Goal: Transaction & Acquisition: Download file/media

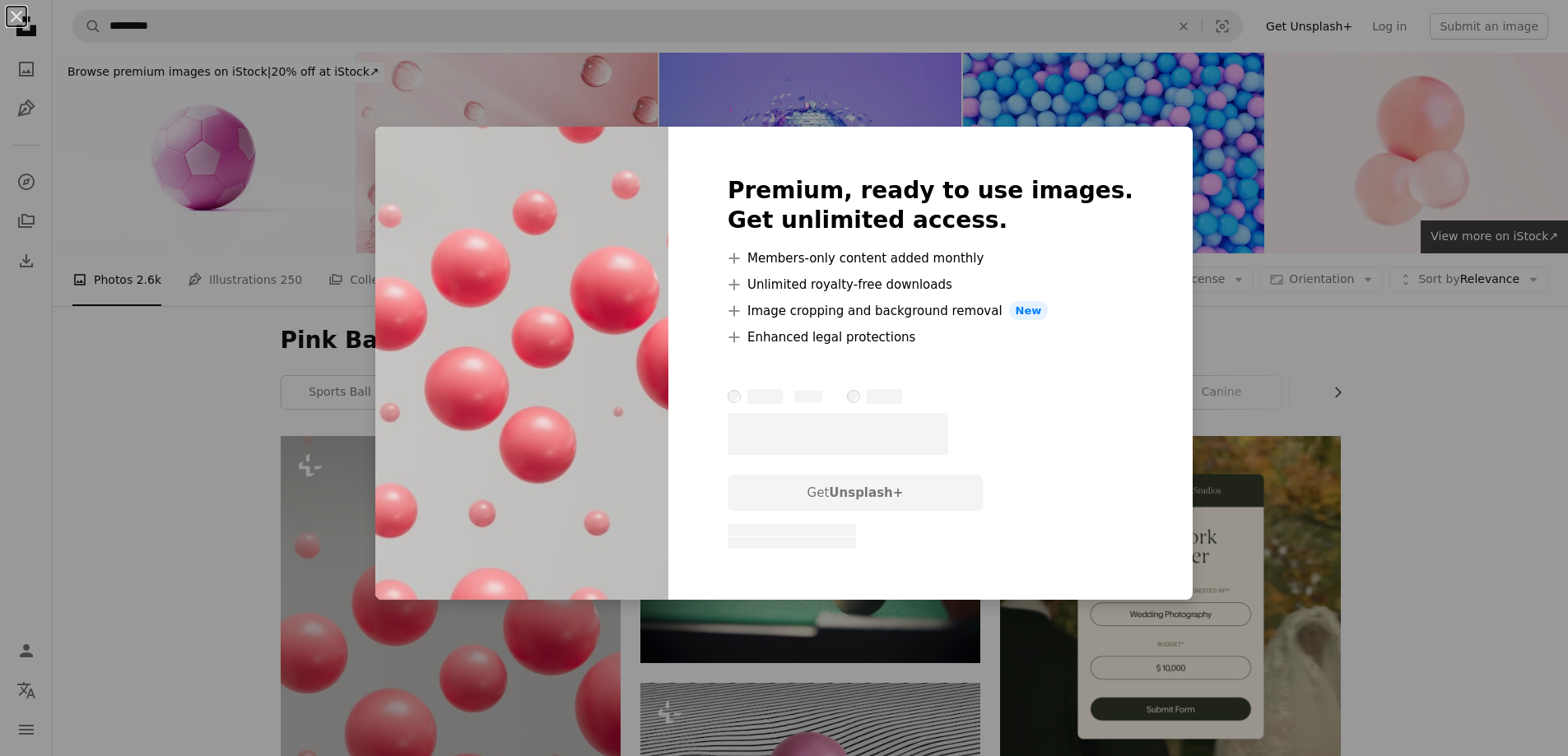
scroll to position [390, 0]
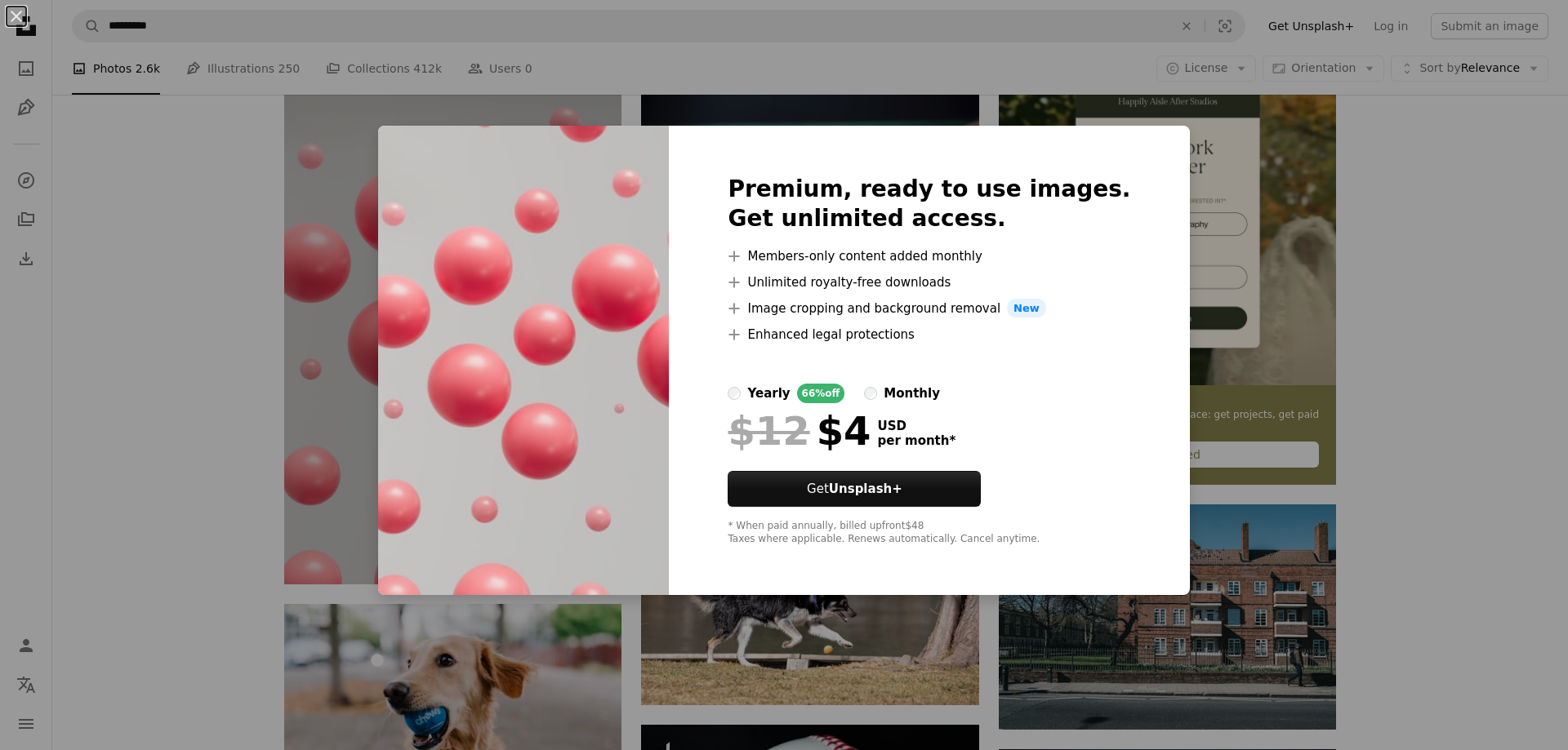
click at [1282, 334] on div "An X shape Premium, ready to use images. Get unlimited access. A plus sign Memb…" at bounding box center [784, 375] width 1568 height 750
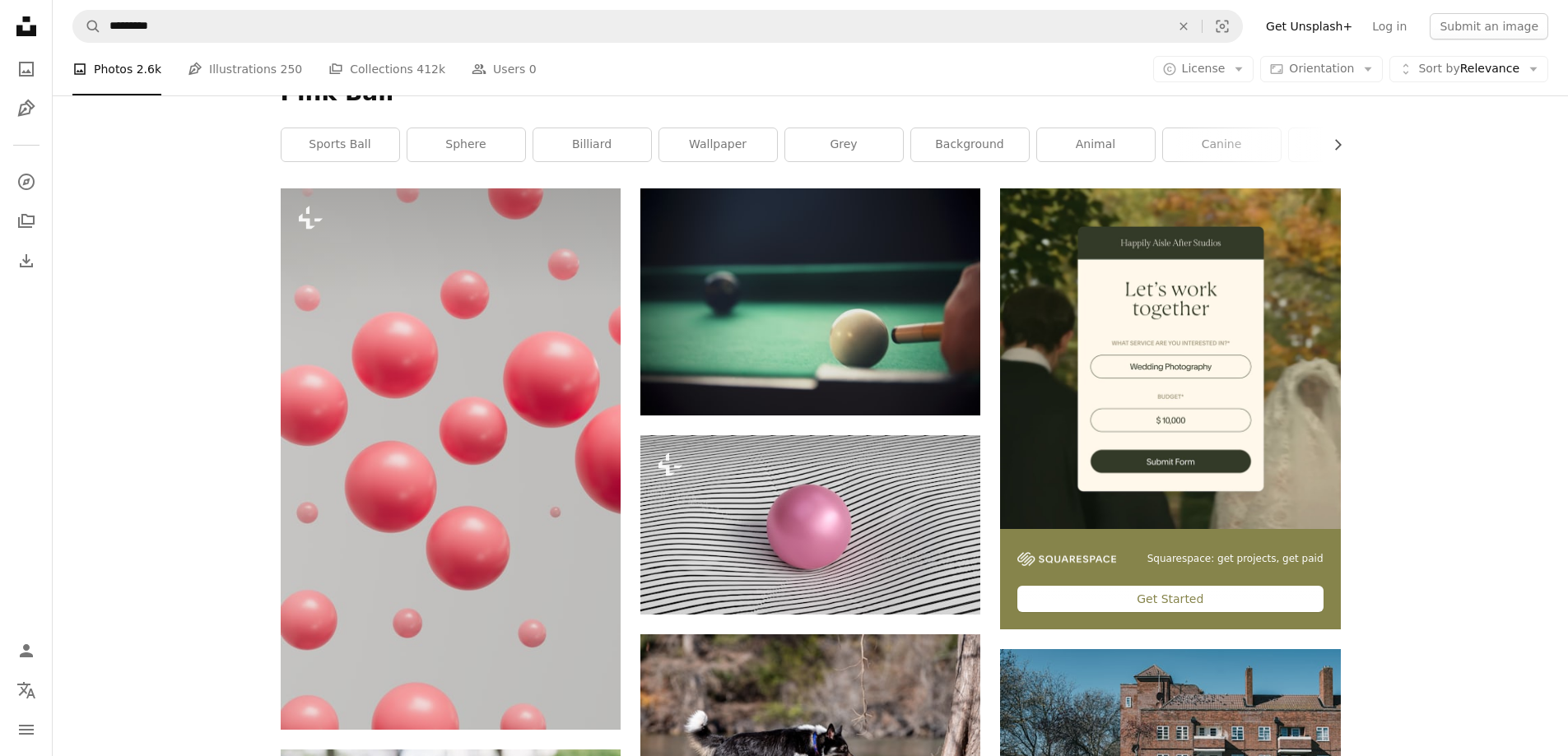
scroll to position [114, 0]
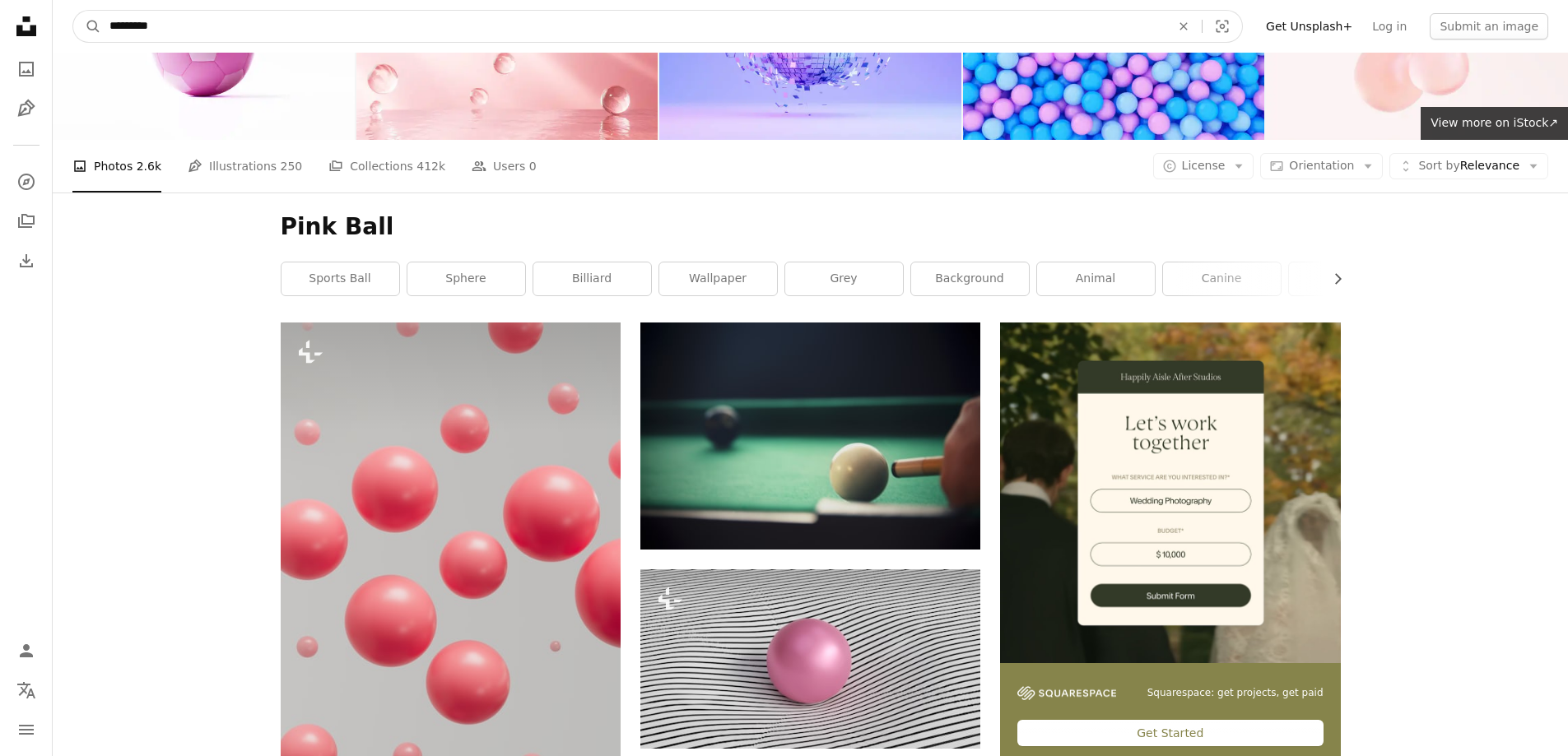
drag, startPoint x: 544, startPoint y: 34, endPoint x: 0, endPoint y: 39, distance: 544.0
paste input "***"
type input "**********"
click button "A magnifying glass" at bounding box center [87, 26] width 28 height 31
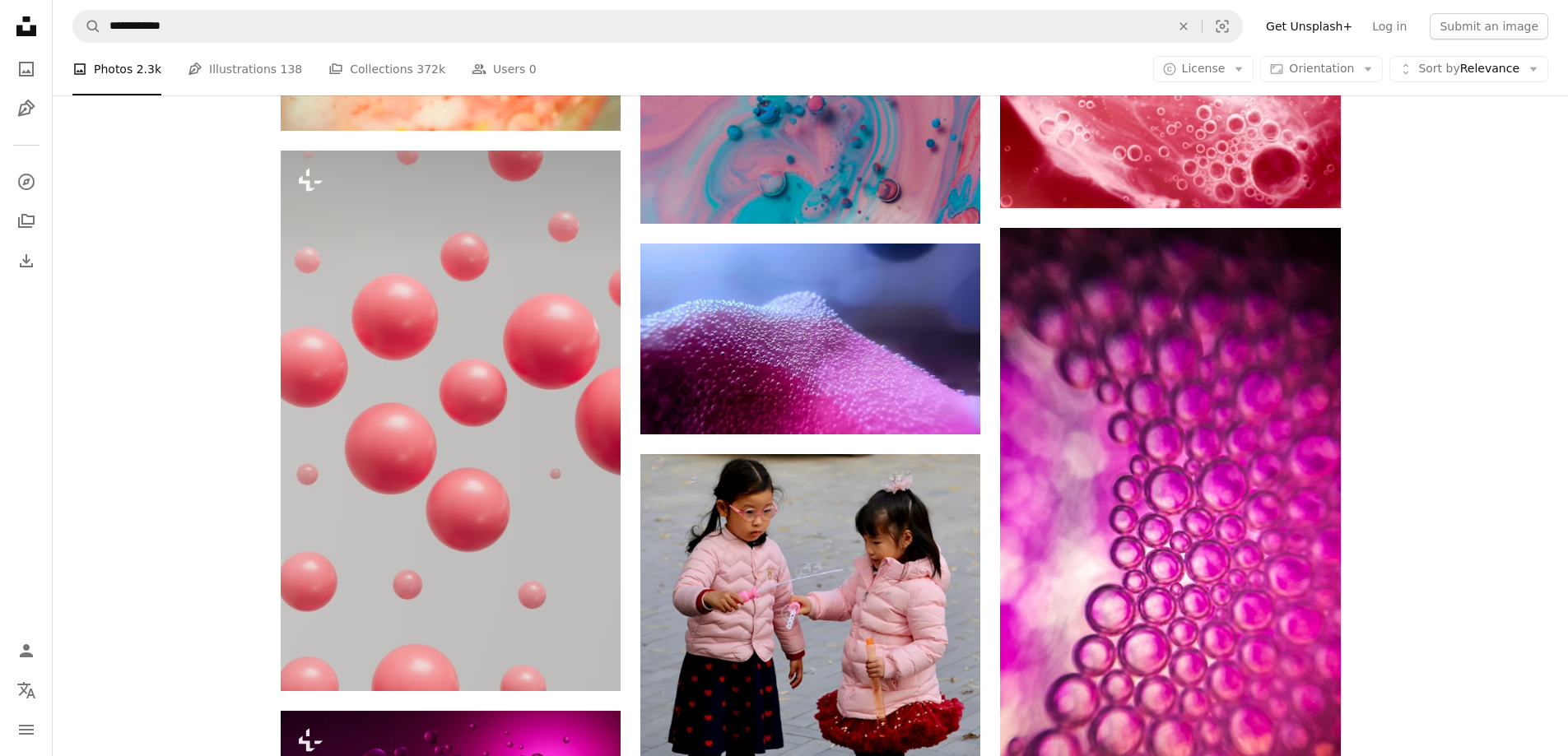
scroll to position [1668, 0]
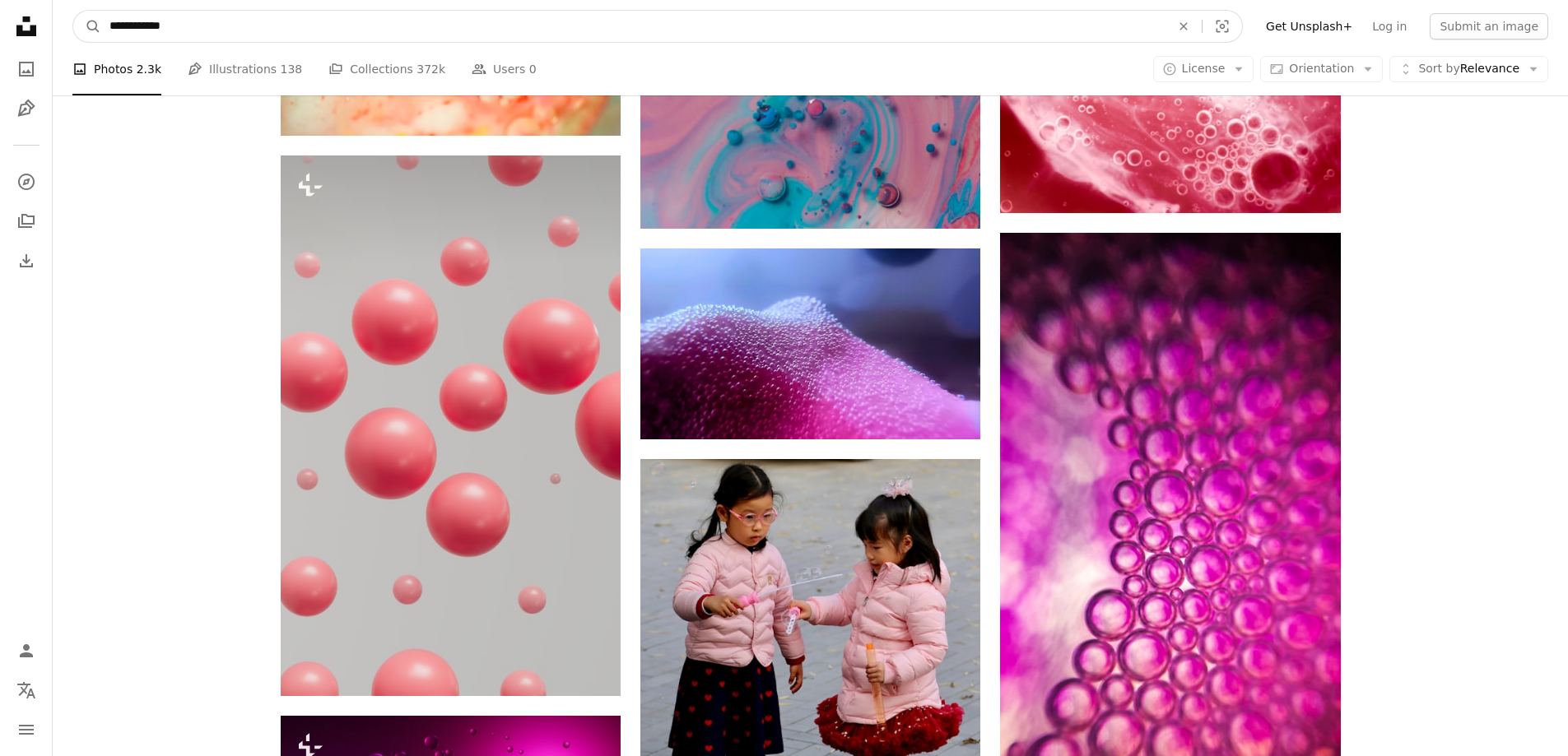
drag, startPoint x: 135, startPoint y: 28, endPoint x: 65, endPoint y: 35, distance: 70.3
click at [65, 35] on nav "**********" at bounding box center [810, 26] width 1515 height 53
type input "*******"
click button "A magnifying glass" at bounding box center [87, 26] width 28 height 31
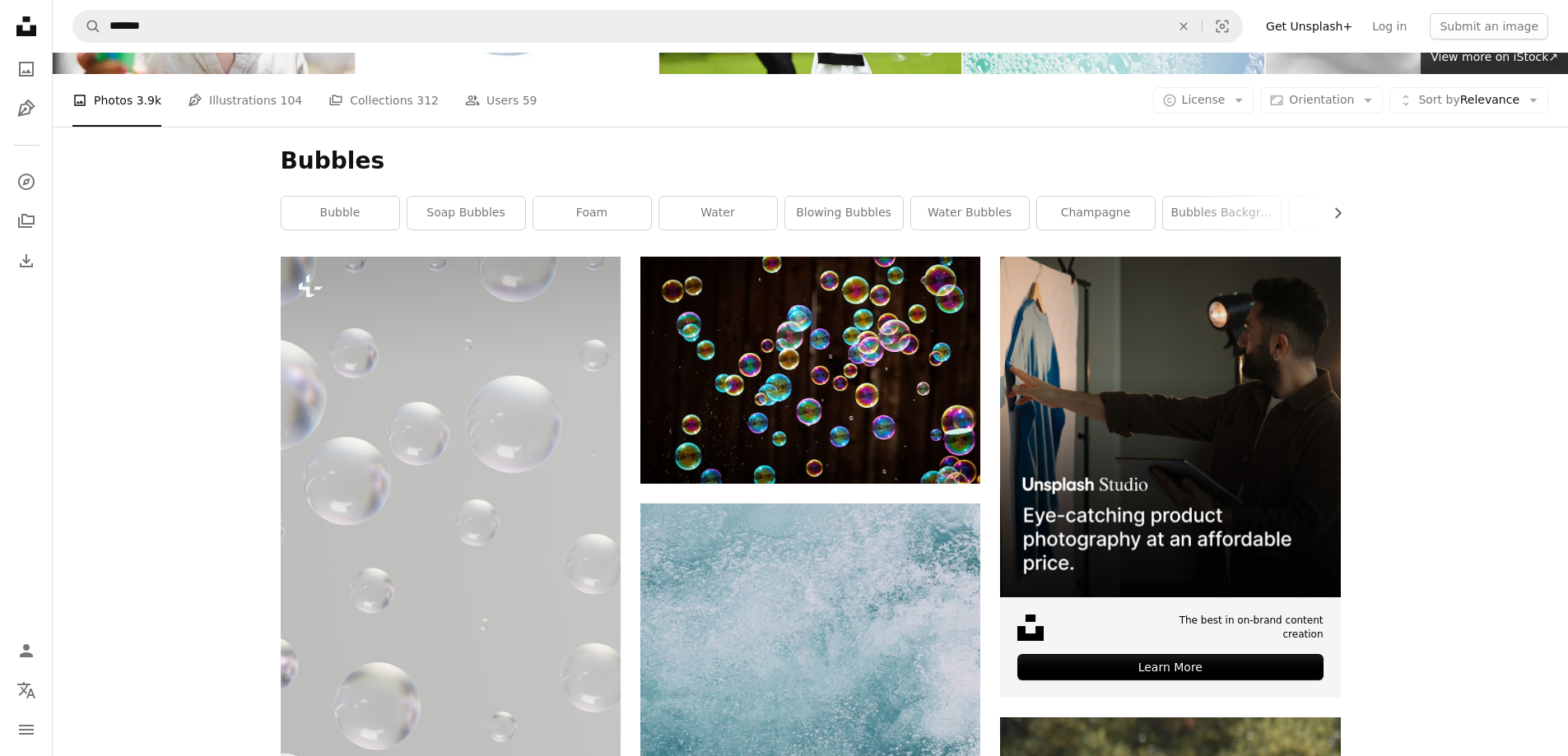
scroll to position [57, 0]
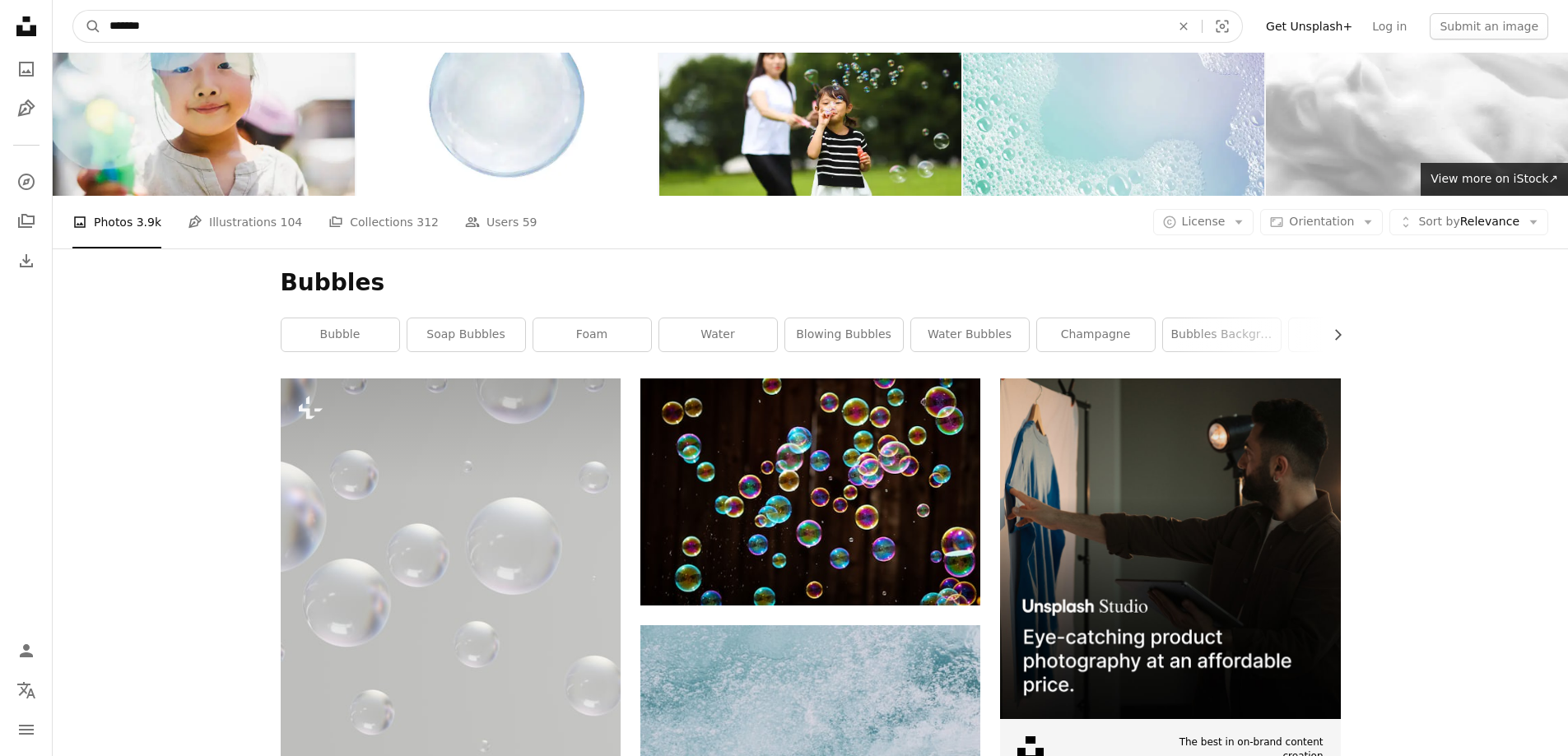
drag, startPoint x: 325, startPoint y: 35, endPoint x: 0, endPoint y: 41, distance: 325.1
paste input "*"
type input "********"
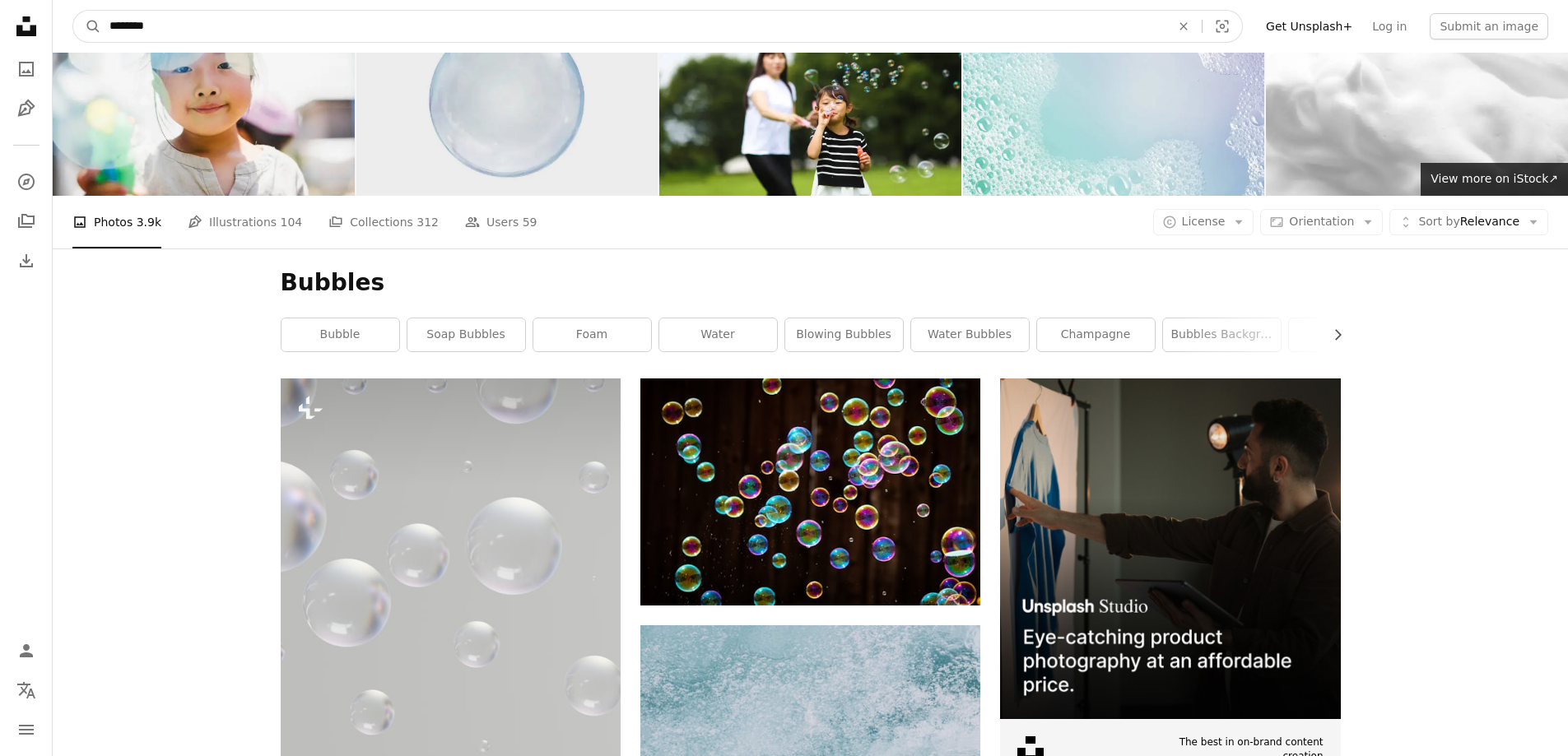
click button "A magnifying glass" at bounding box center [87, 26] width 28 height 31
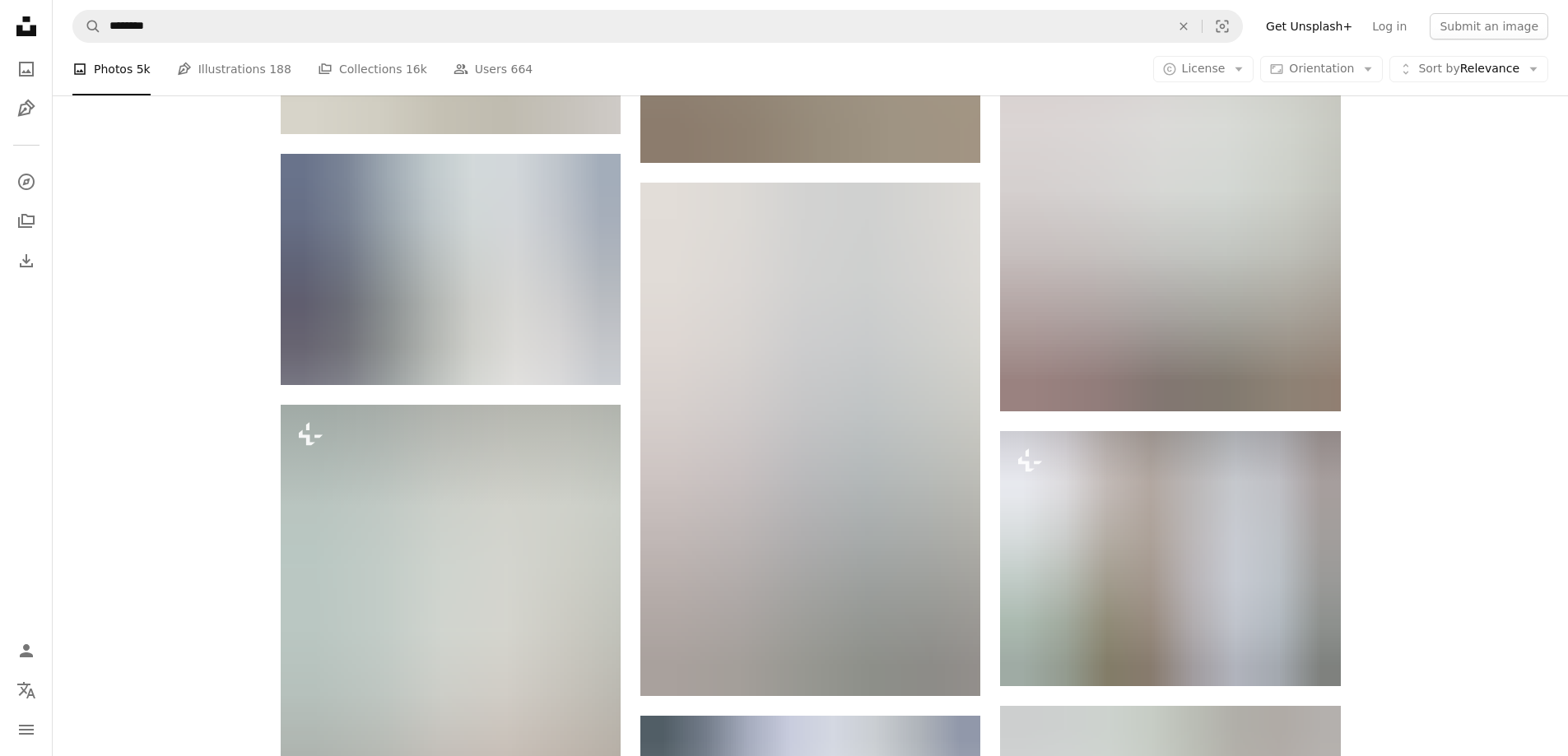
scroll to position [1903, 0]
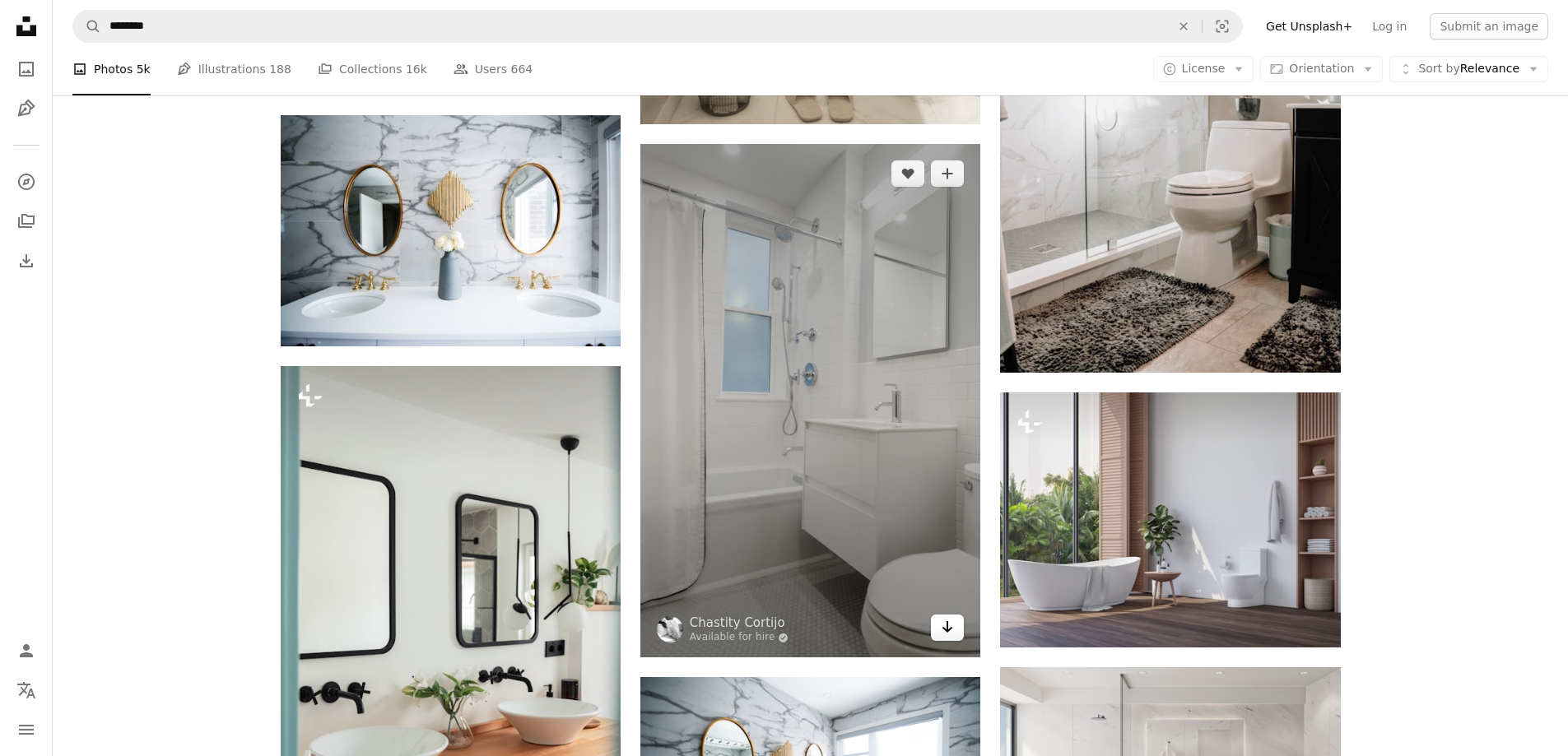
click at [944, 630] on icon "Arrow pointing down" at bounding box center [947, 627] width 13 height 20
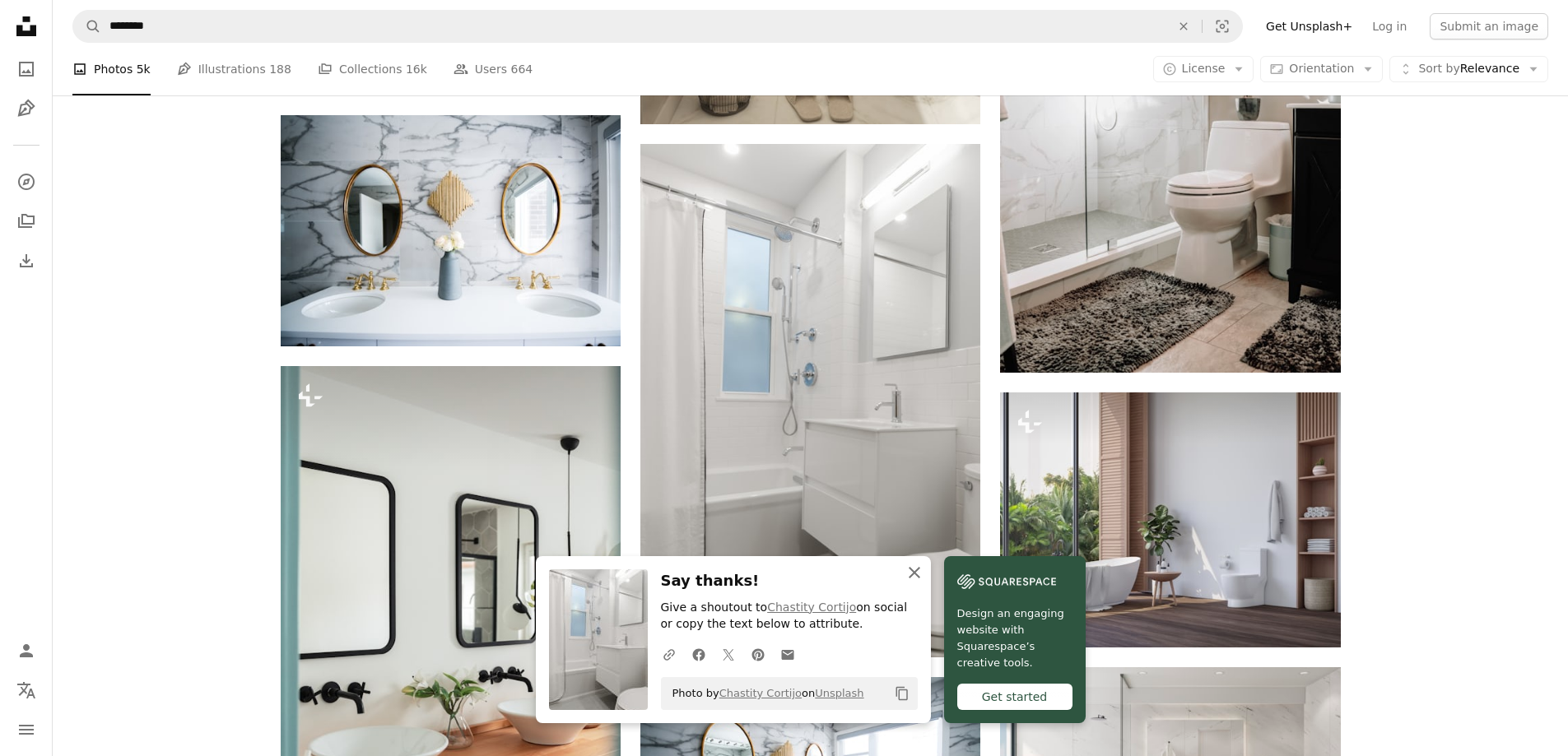
click at [918, 576] on icon "button" at bounding box center [914, 572] width 12 height 12
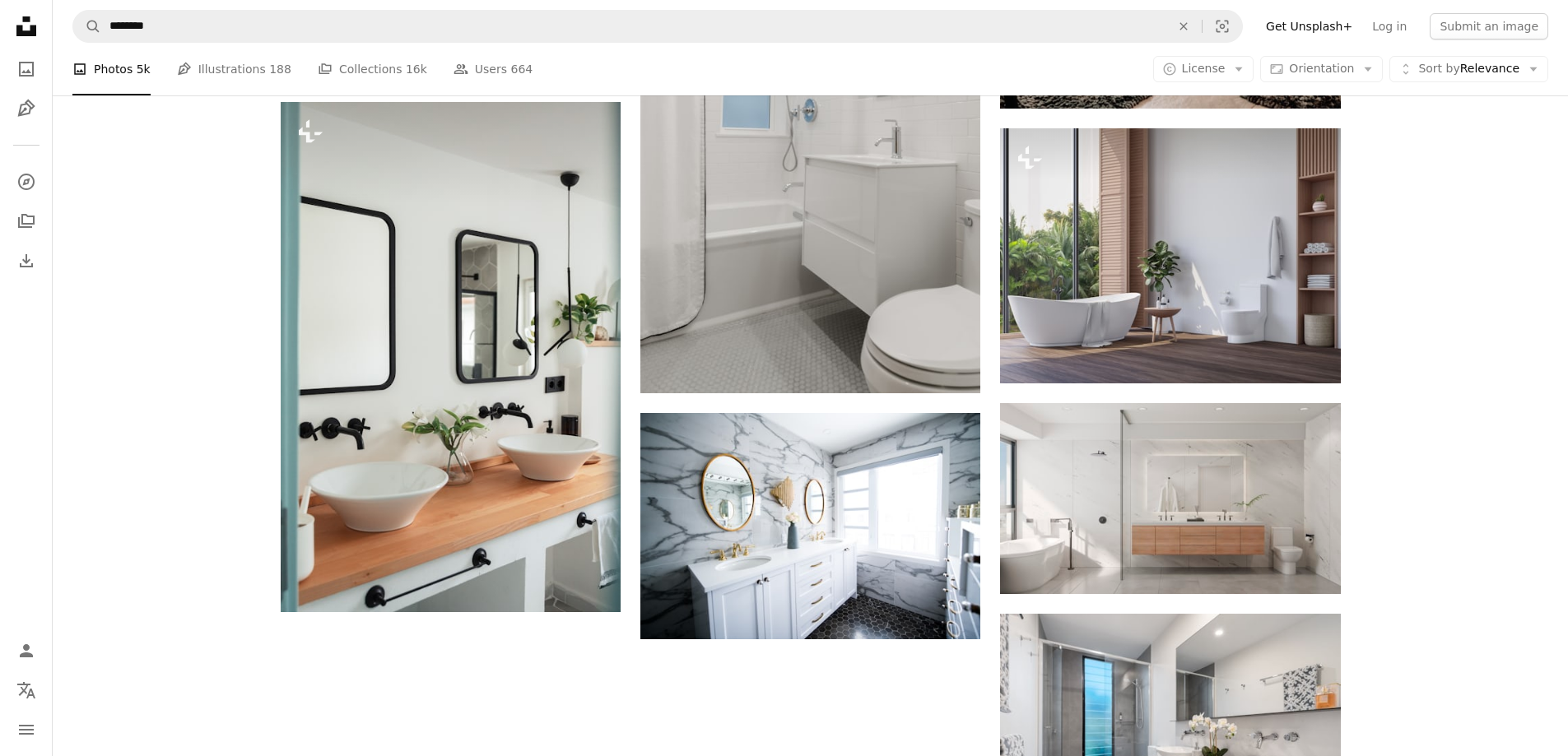
scroll to position [2264, 0]
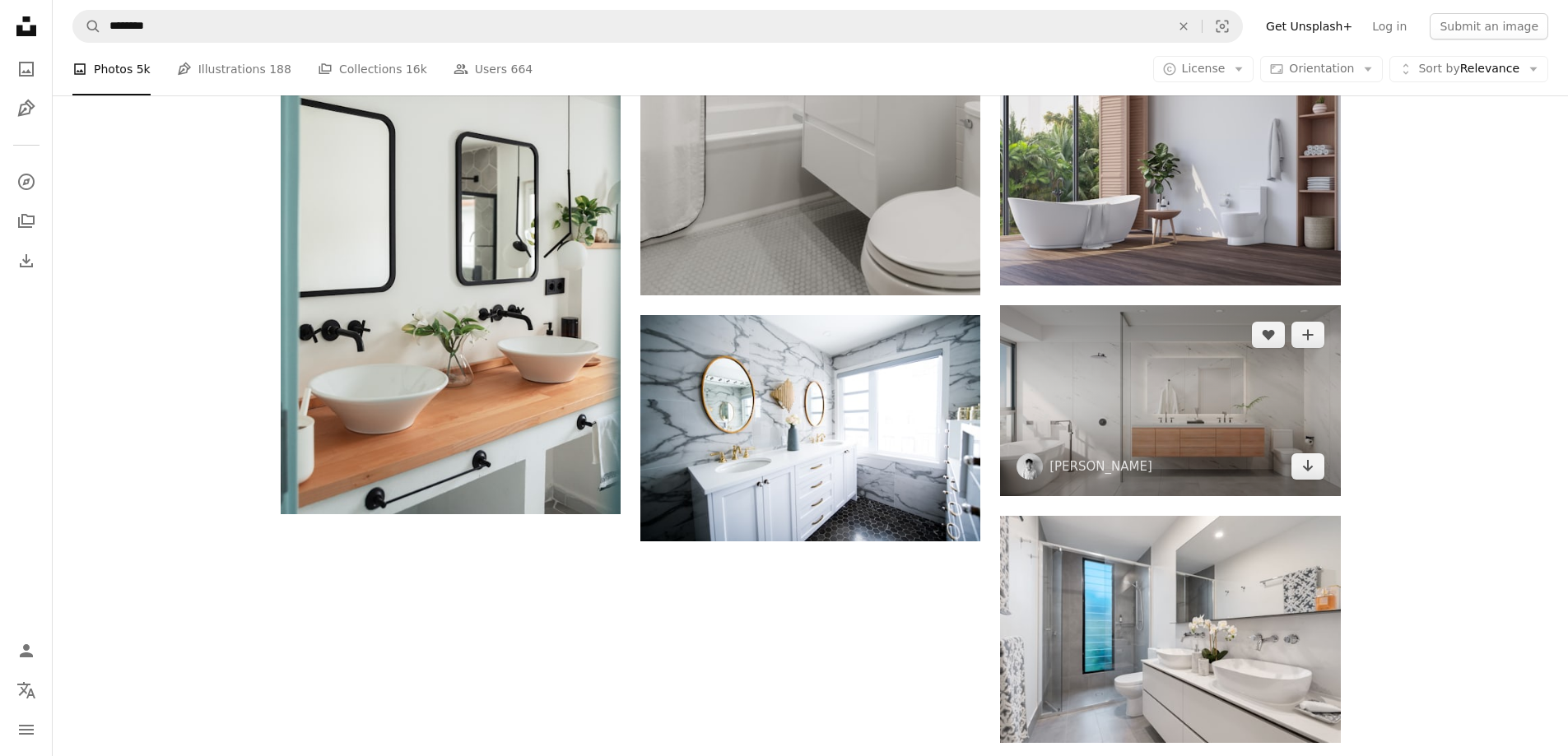
click at [1167, 403] on img at bounding box center [1170, 400] width 340 height 191
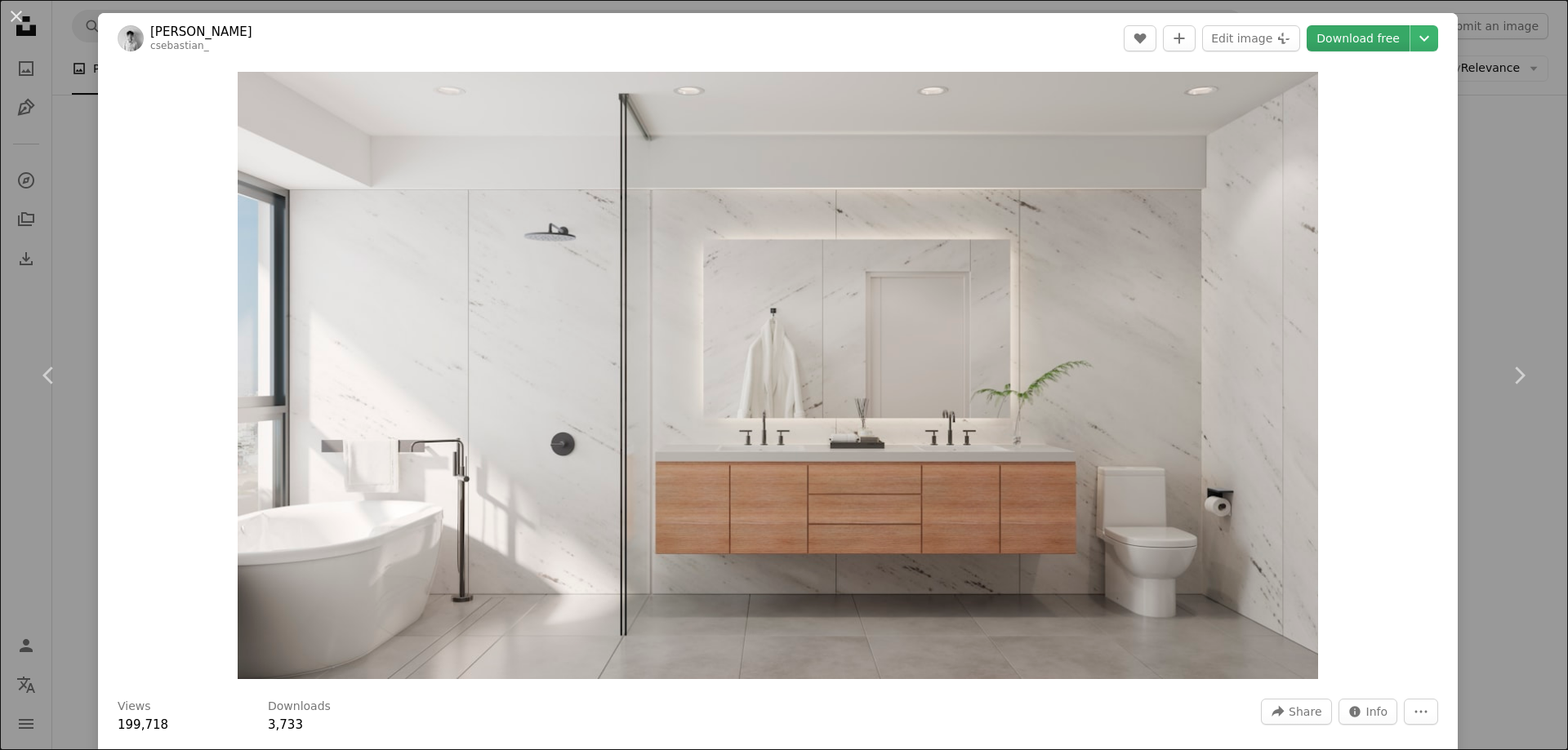
click at [1351, 42] on link "Download free" at bounding box center [1358, 37] width 103 height 26
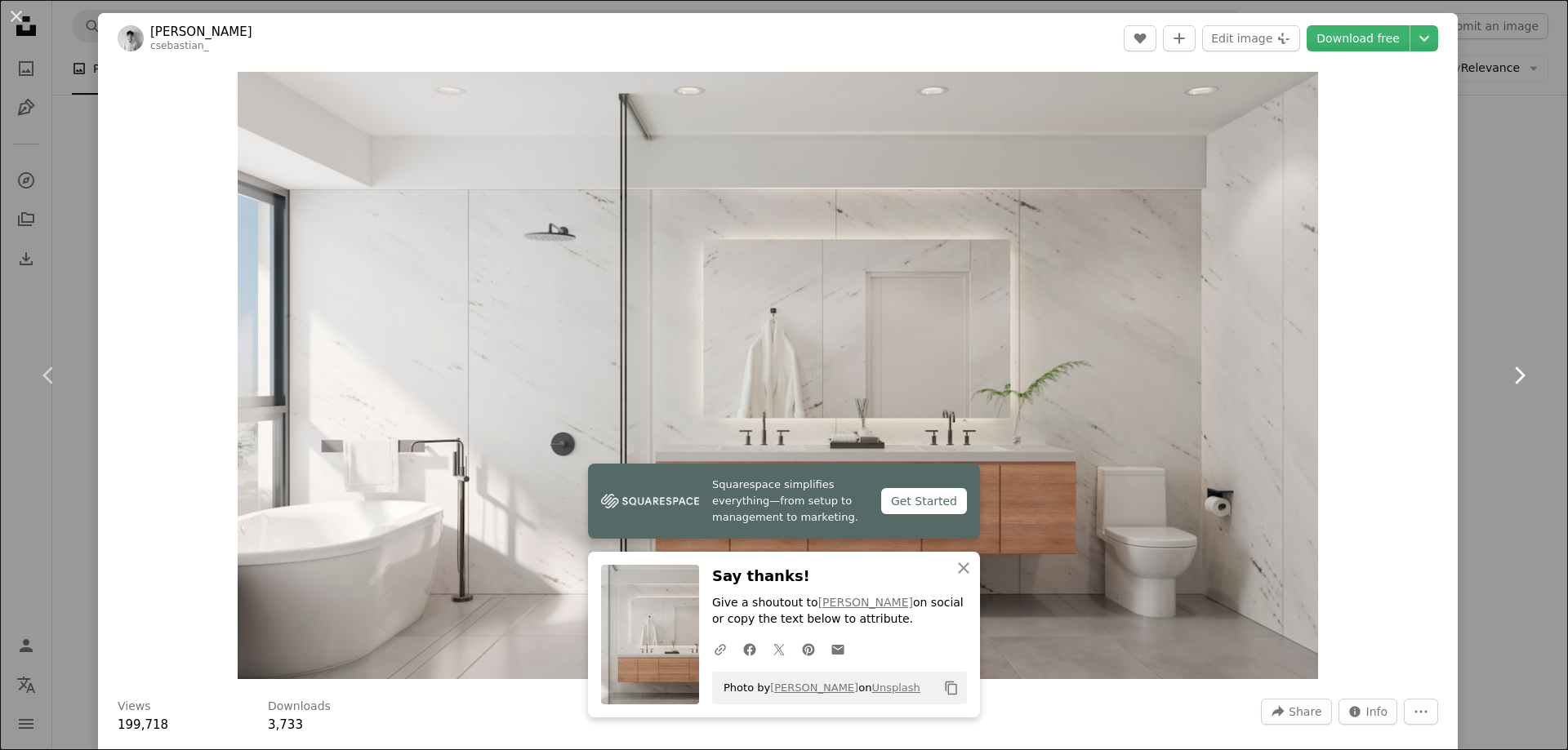
click at [1518, 310] on link "Chevron right" at bounding box center [1519, 375] width 98 height 157
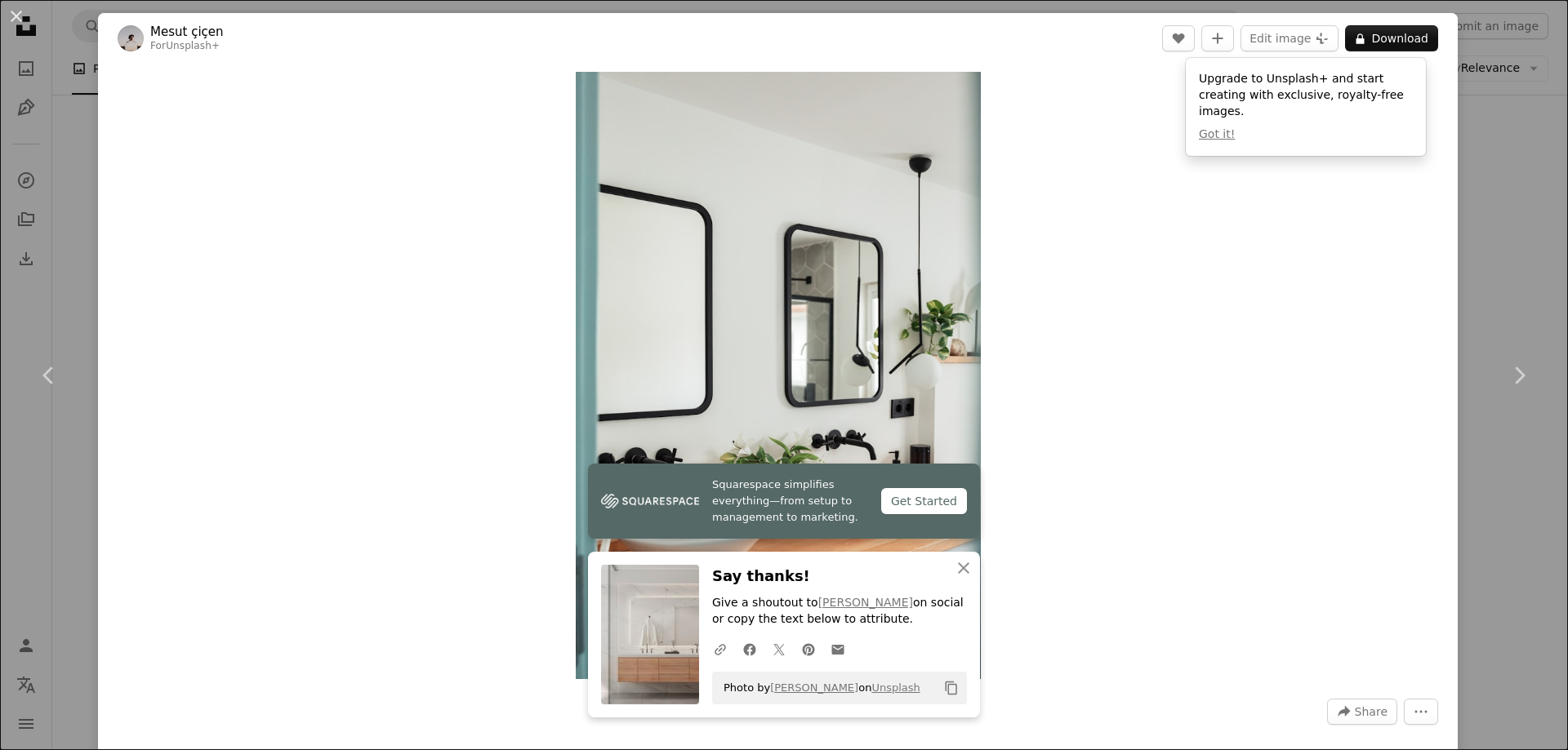
click at [1507, 85] on div "An X shape Chevron left Chevron right Squarespace simplifies everything—from se…" at bounding box center [784, 375] width 1568 height 750
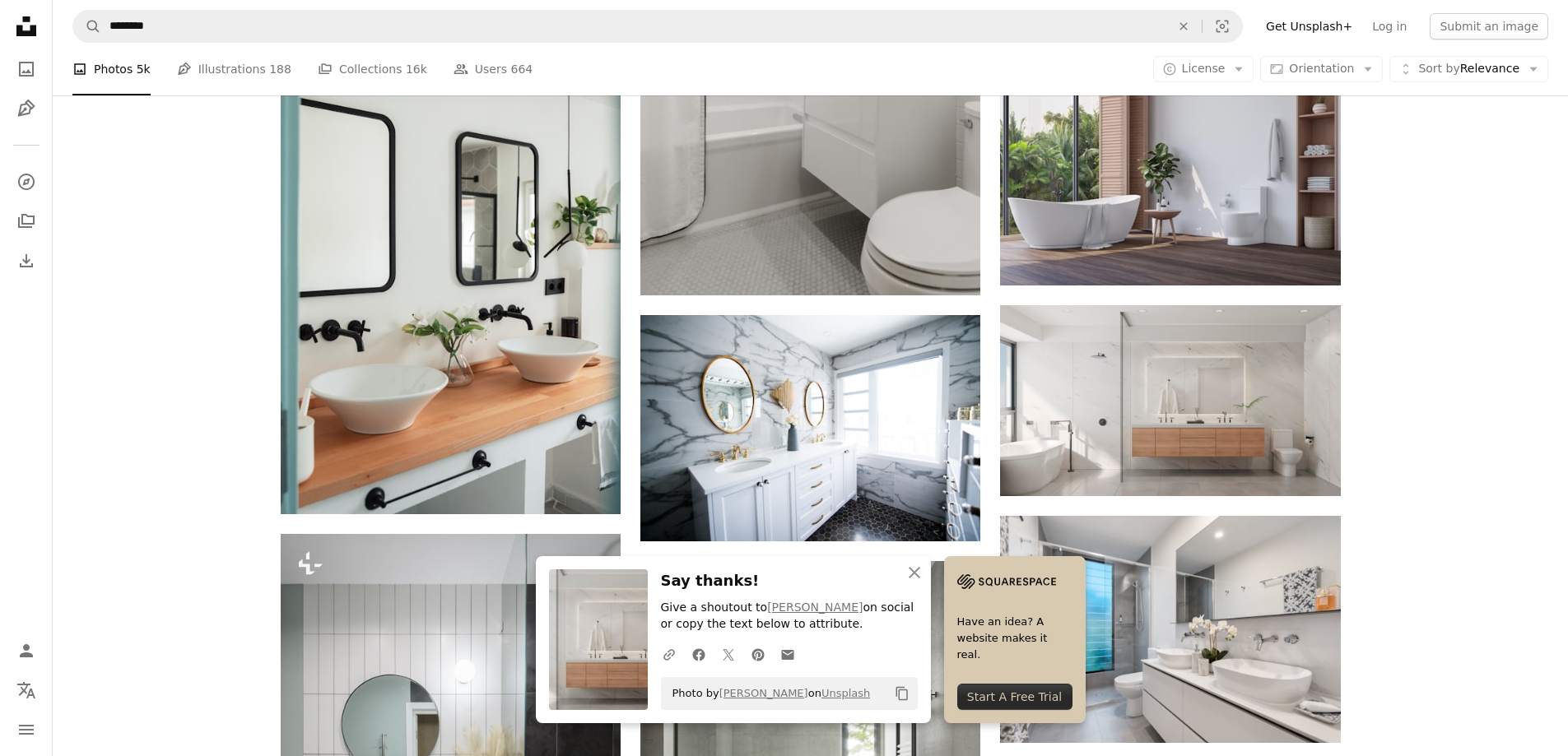
scroll to position [2431, 0]
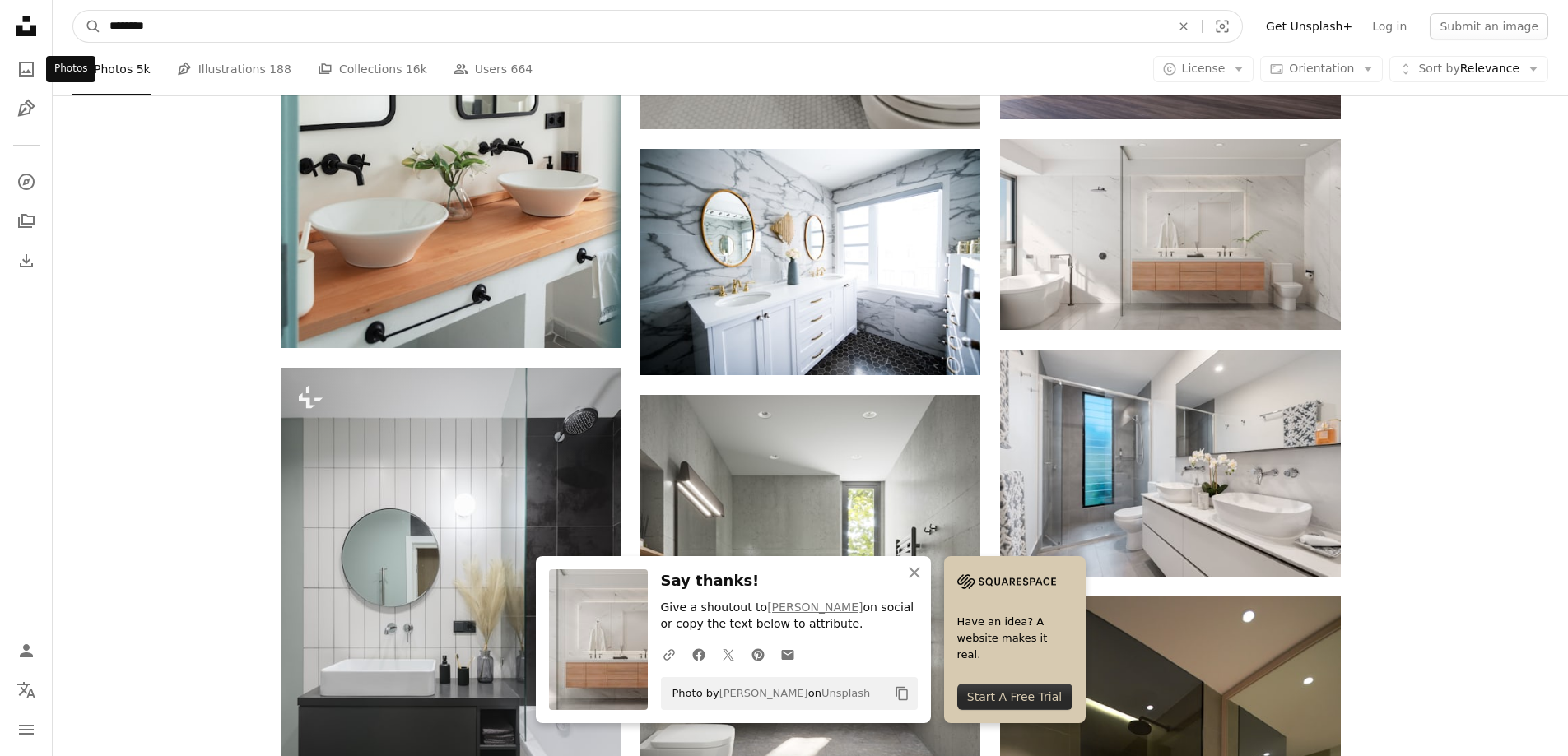
drag, startPoint x: 265, startPoint y: 56, endPoint x: 0, endPoint y: 66, distance: 265.2
paste input "Find visuals sitewide"
type input "*******"
click button "A magnifying glass" at bounding box center [87, 26] width 28 height 31
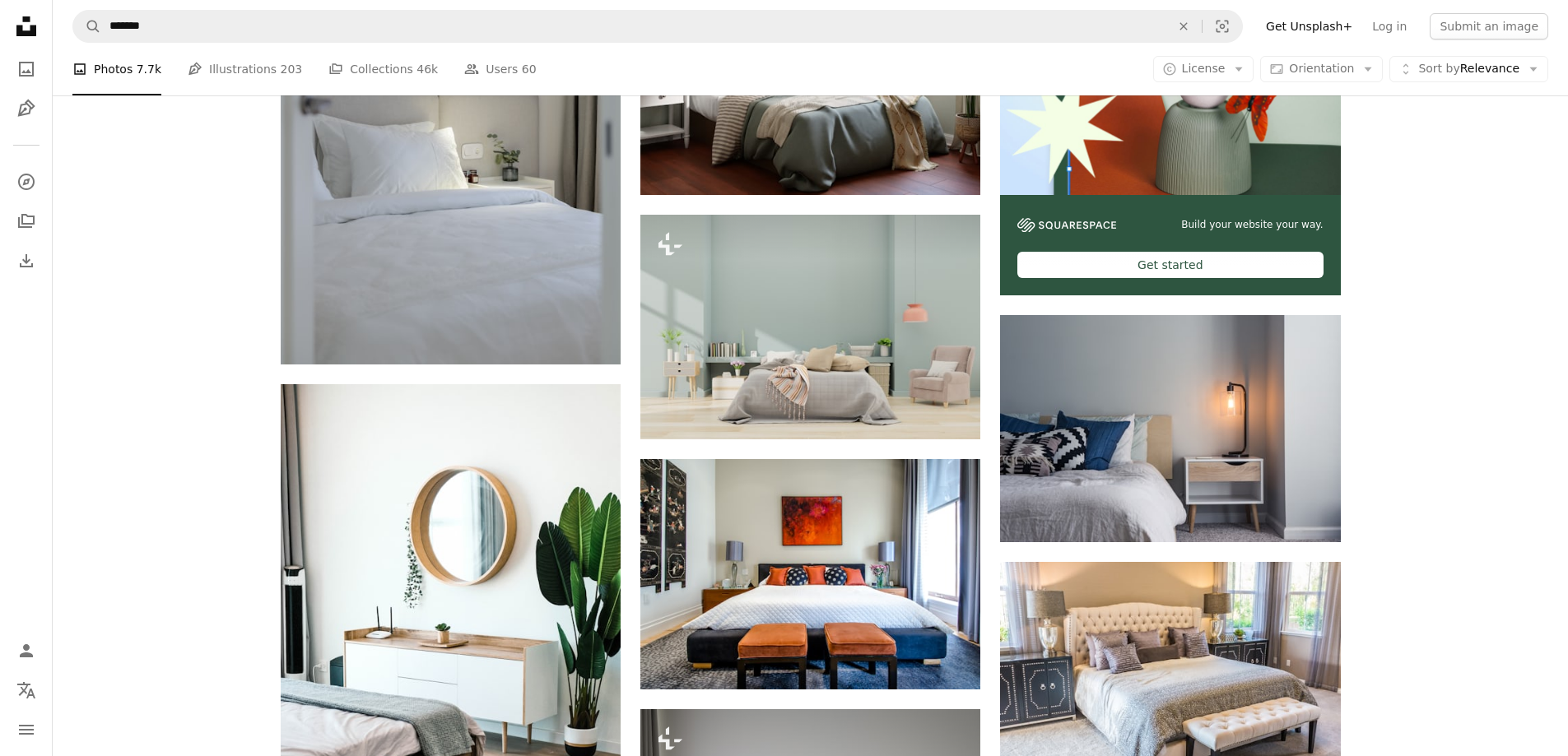
scroll to position [586, 0]
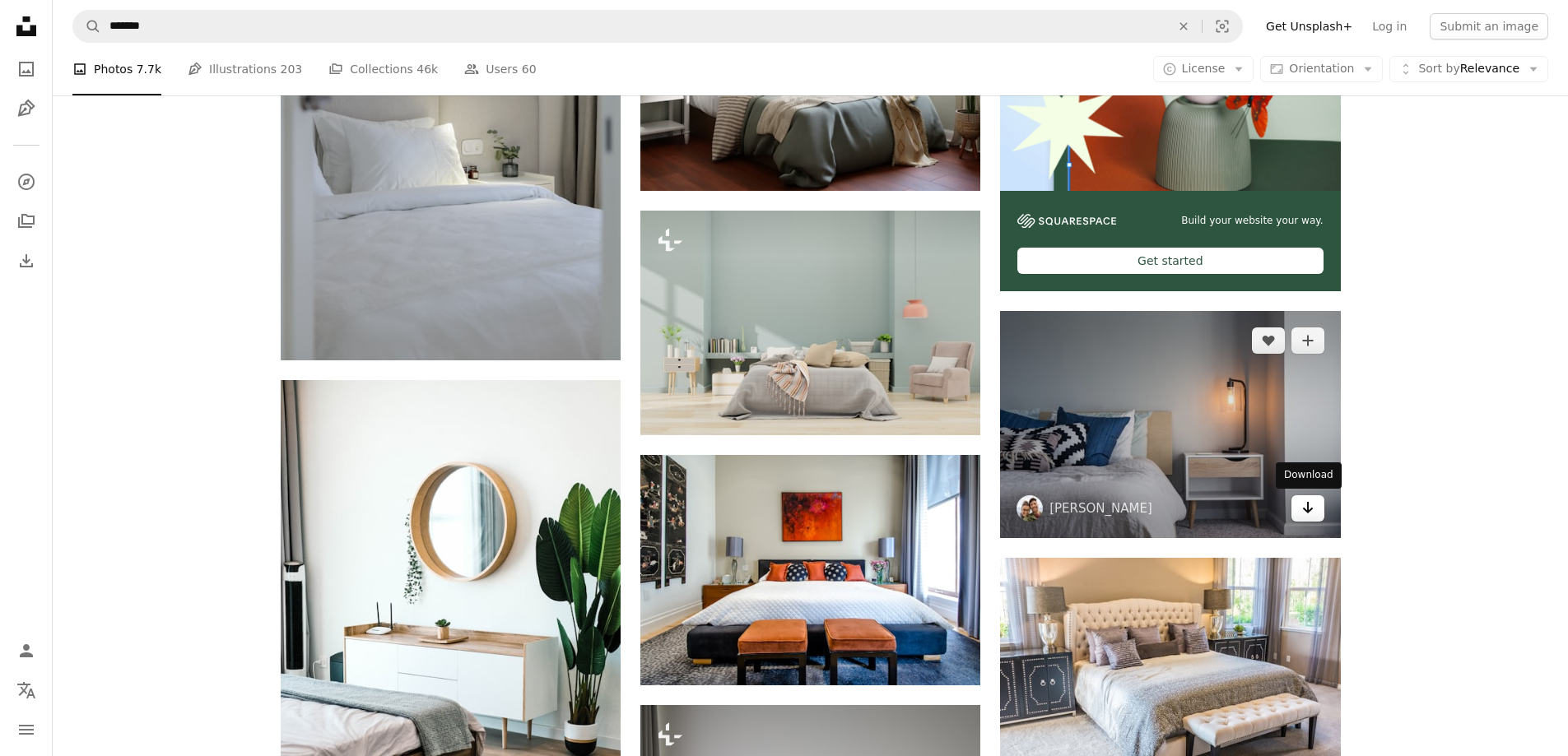
click at [1317, 512] on link "Arrow pointing down" at bounding box center [1308, 508] width 33 height 26
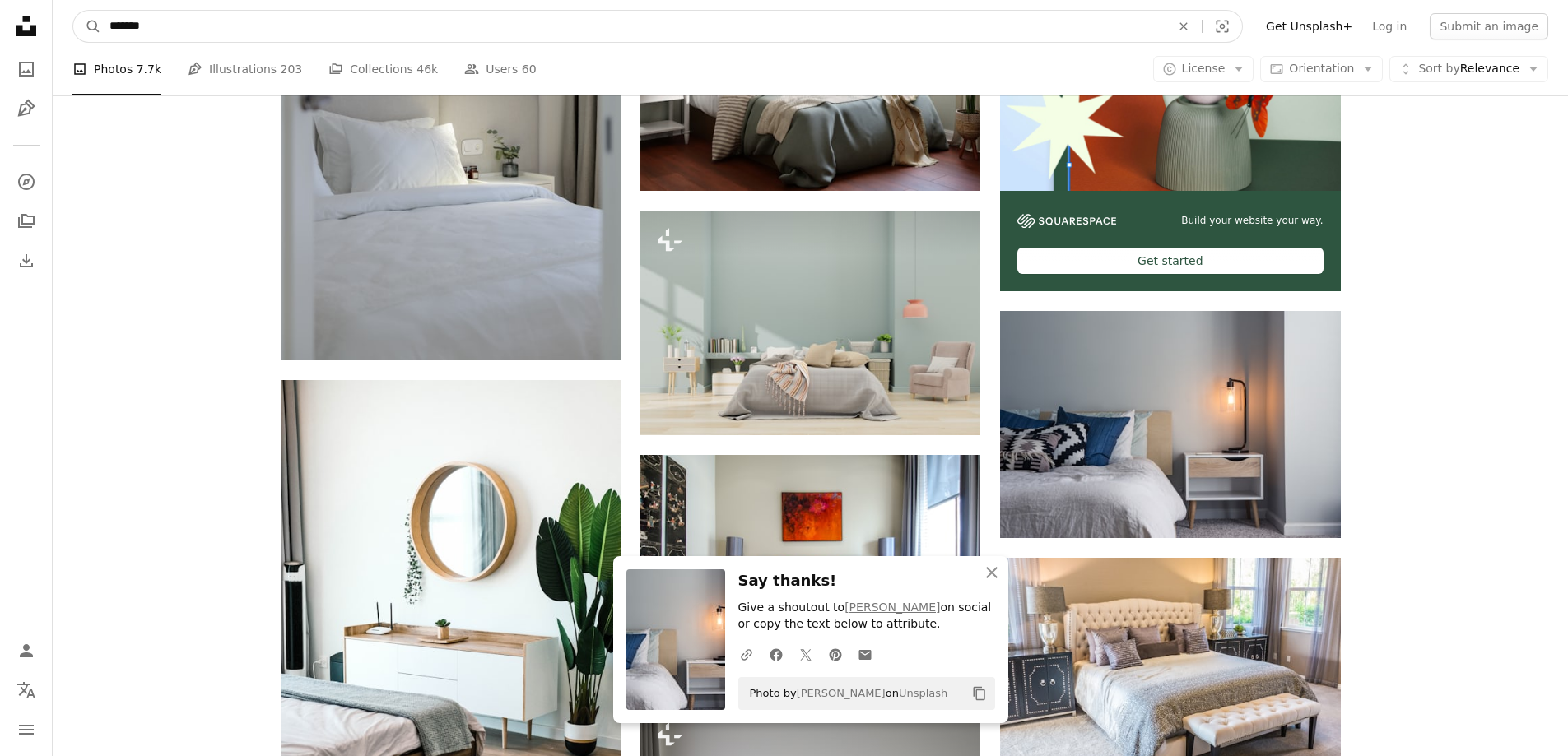
drag, startPoint x: 585, startPoint y: 30, endPoint x: 0, endPoint y: 65, distance: 586.0
paste input "Find visuals sitewide"
type input "*****"
click button "A magnifying glass" at bounding box center [87, 26] width 28 height 31
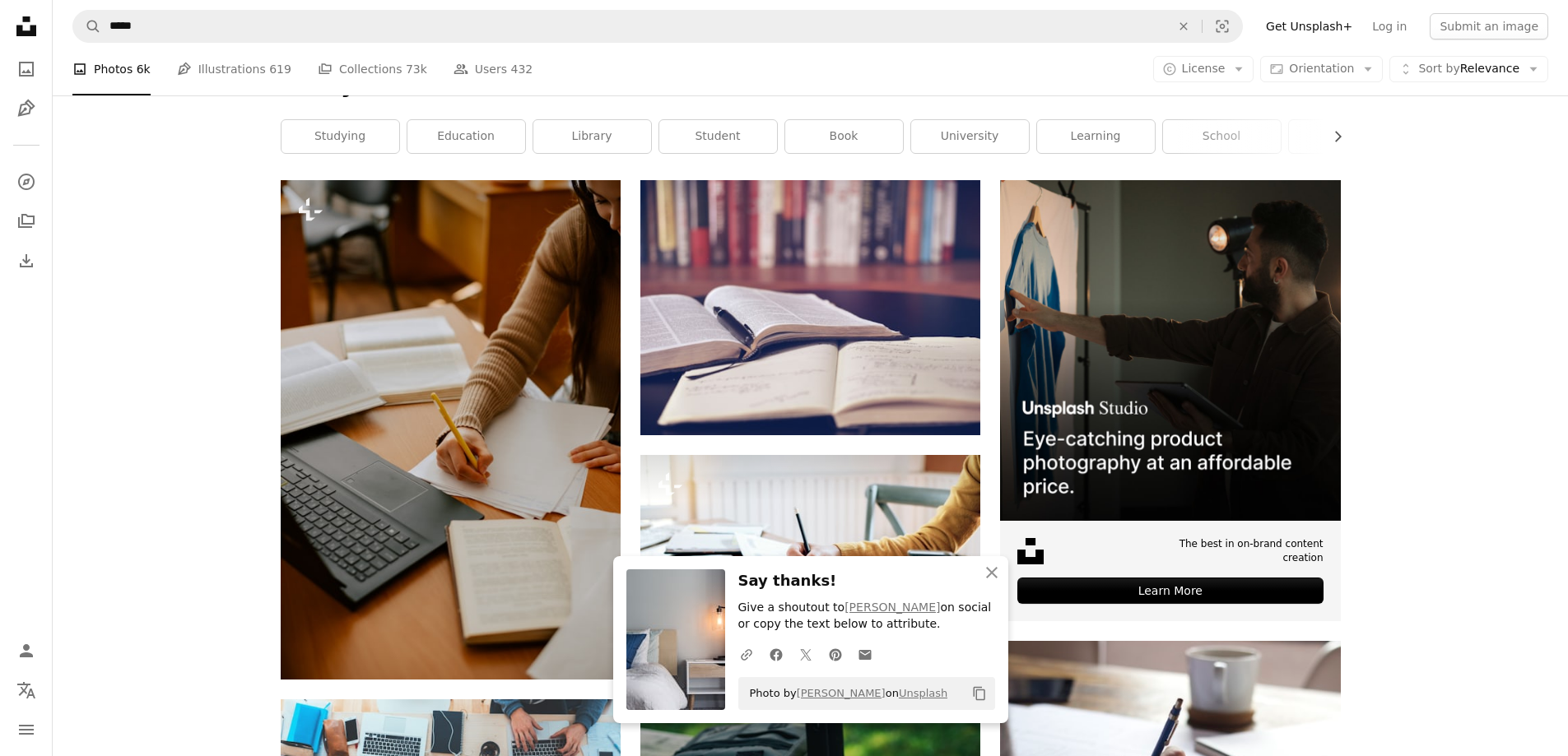
scroll to position [512, 0]
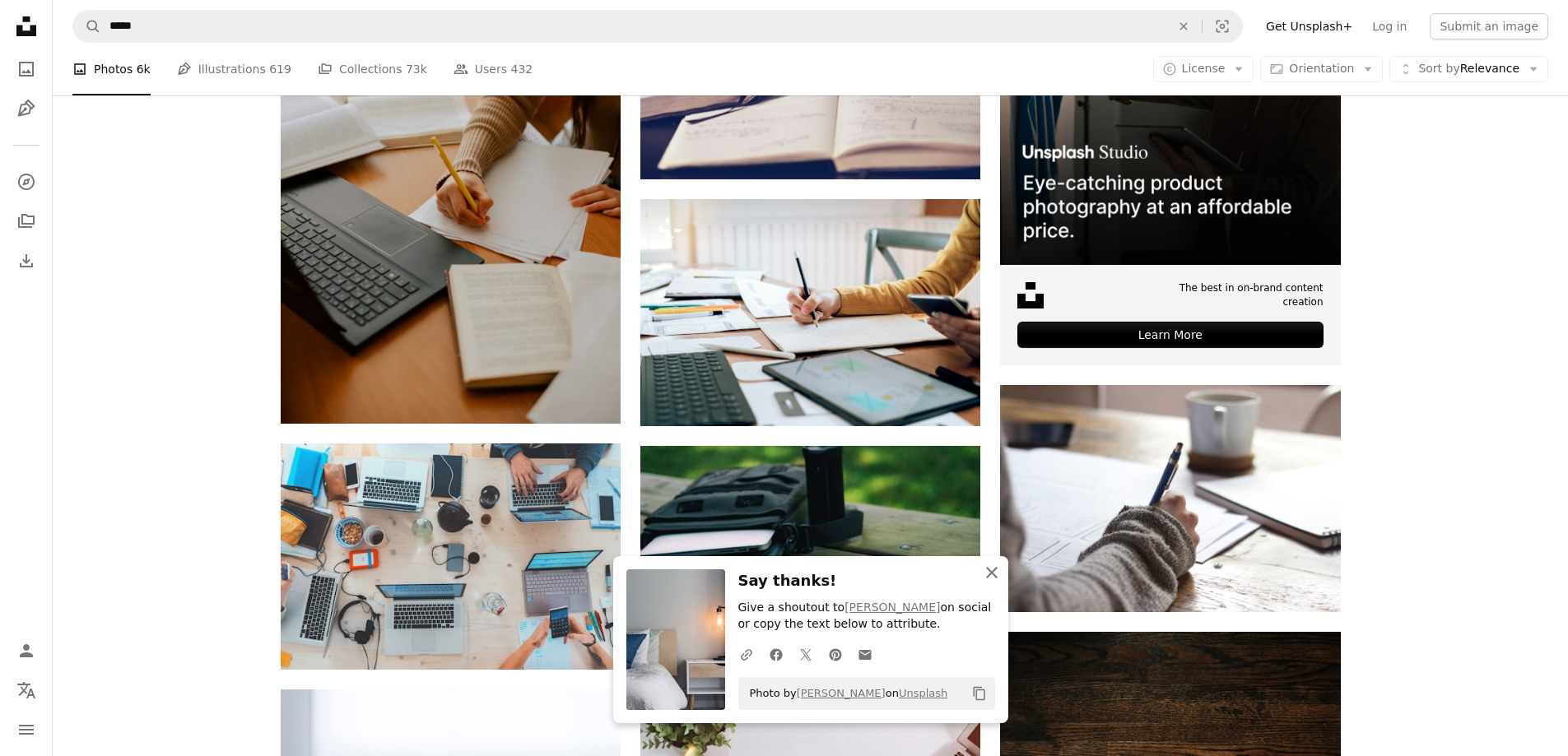
click at [992, 569] on icon "An X shape" at bounding box center [992, 573] width 20 height 20
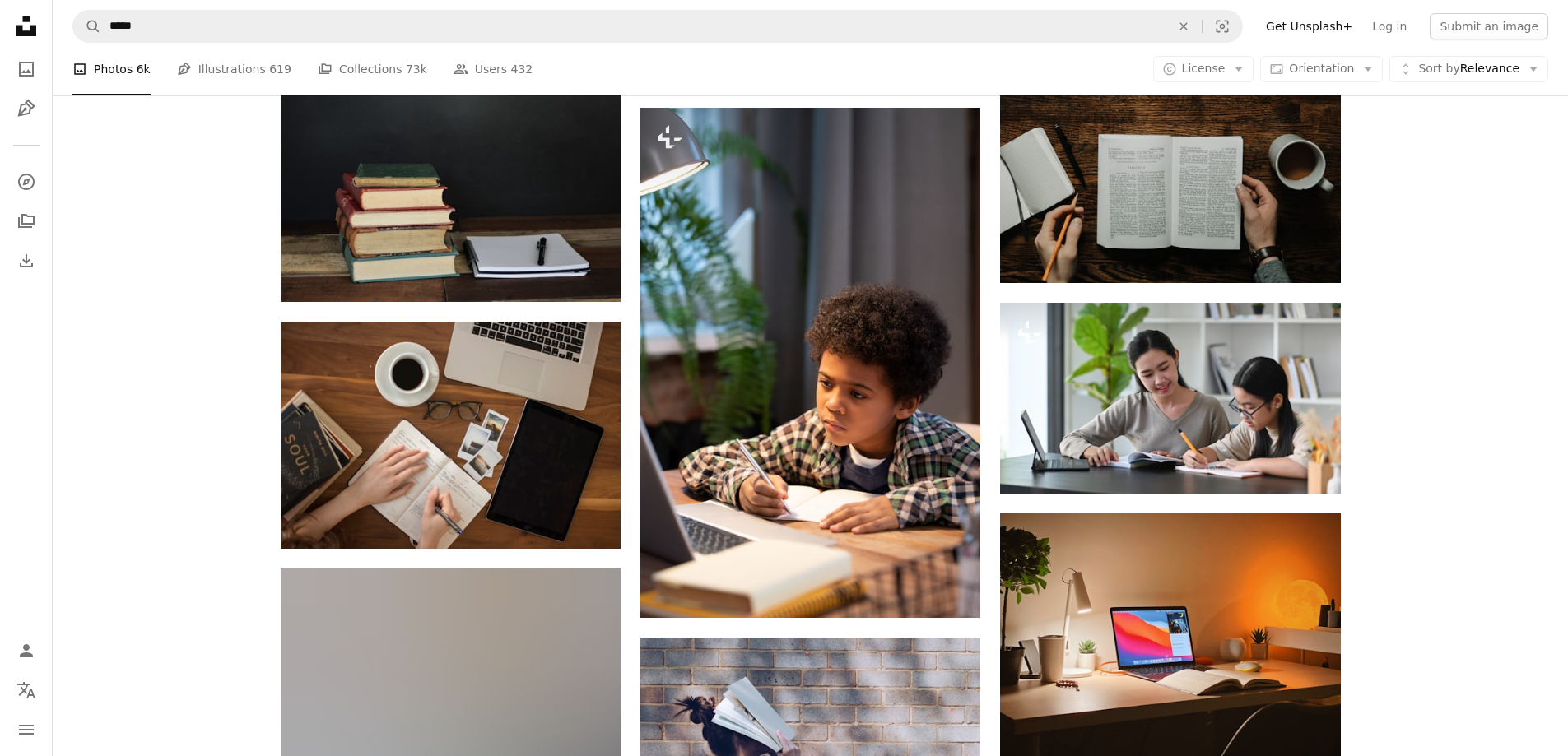
scroll to position [2890, 0]
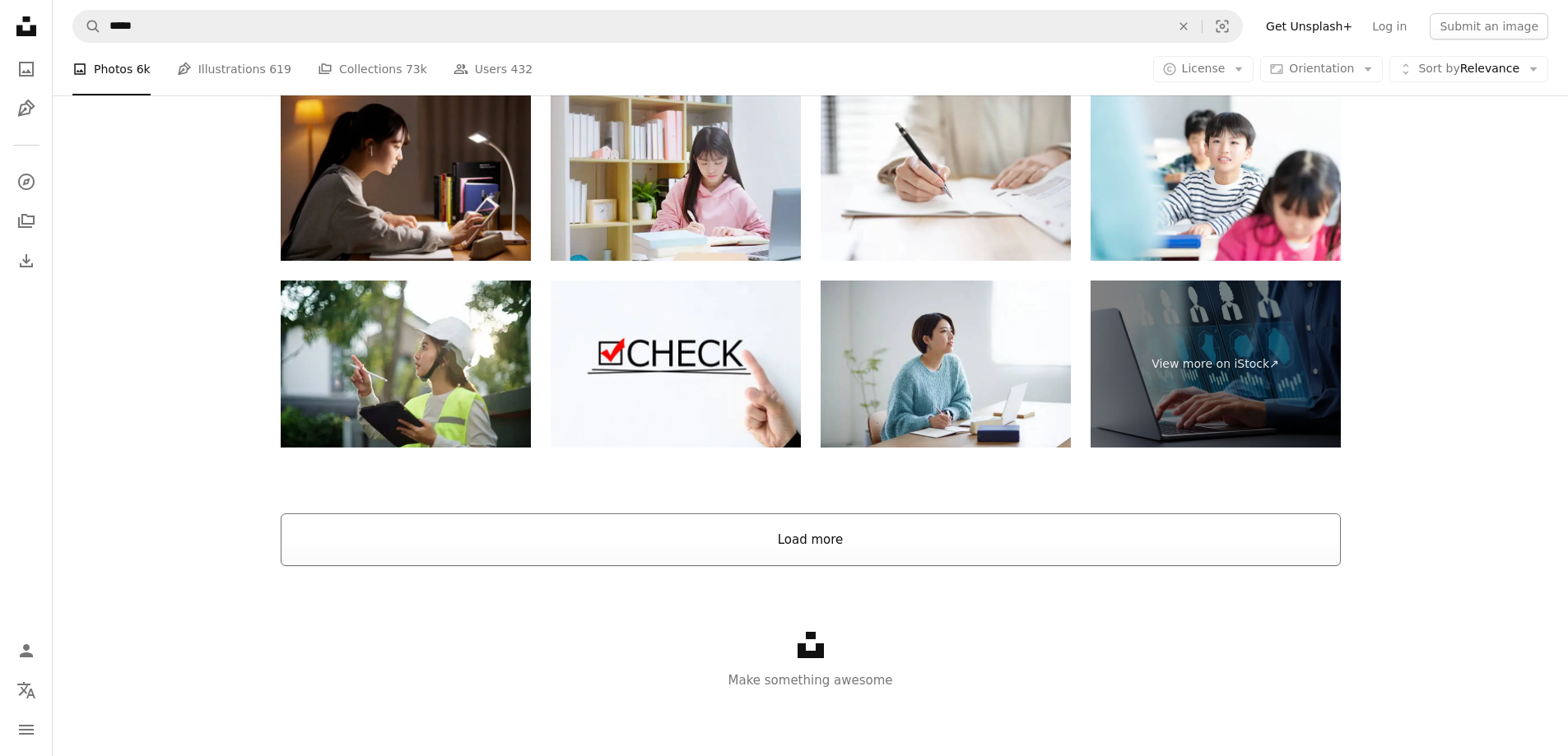
click at [781, 555] on button "Load more" at bounding box center [811, 540] width 1060 height 53
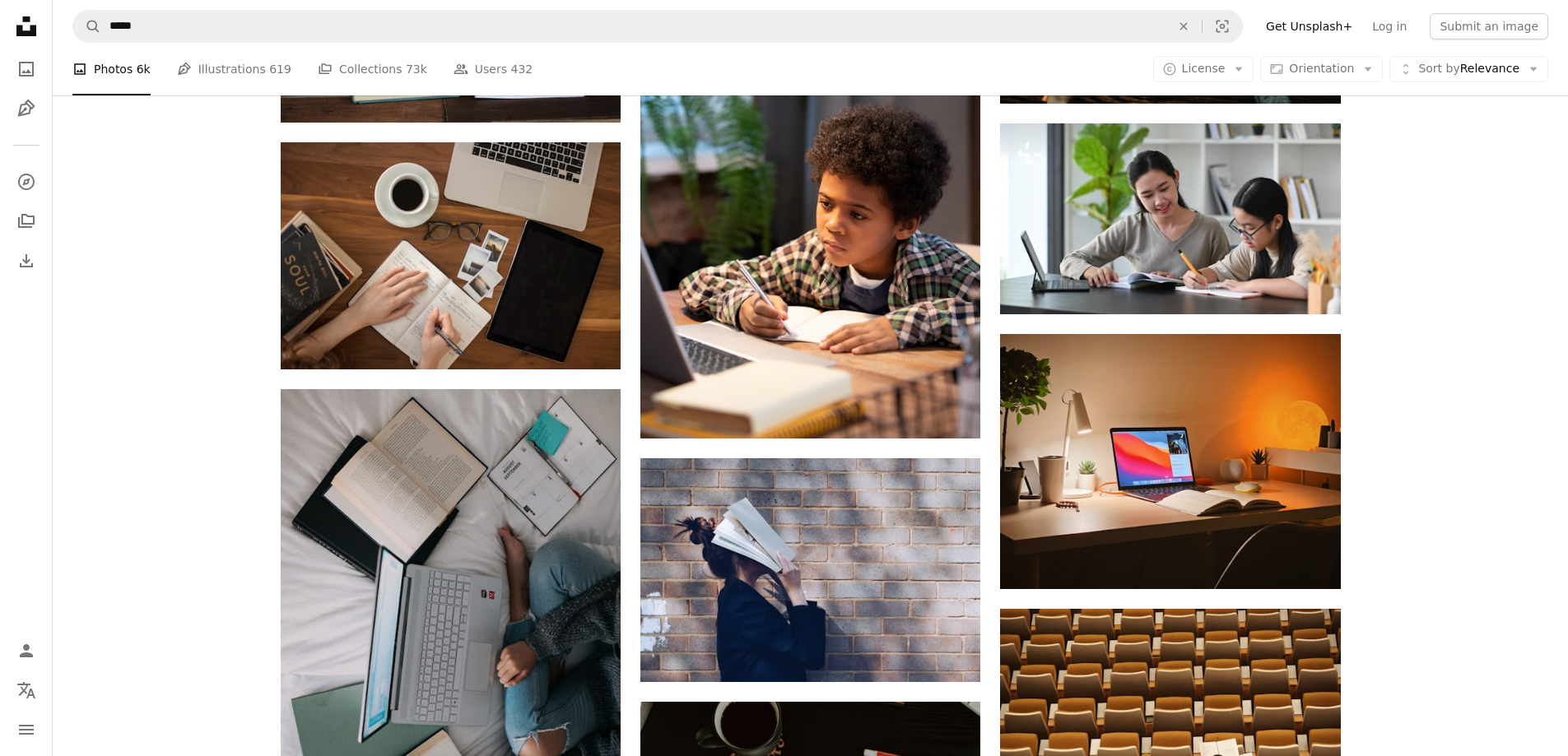
scroll to position [0, 0]
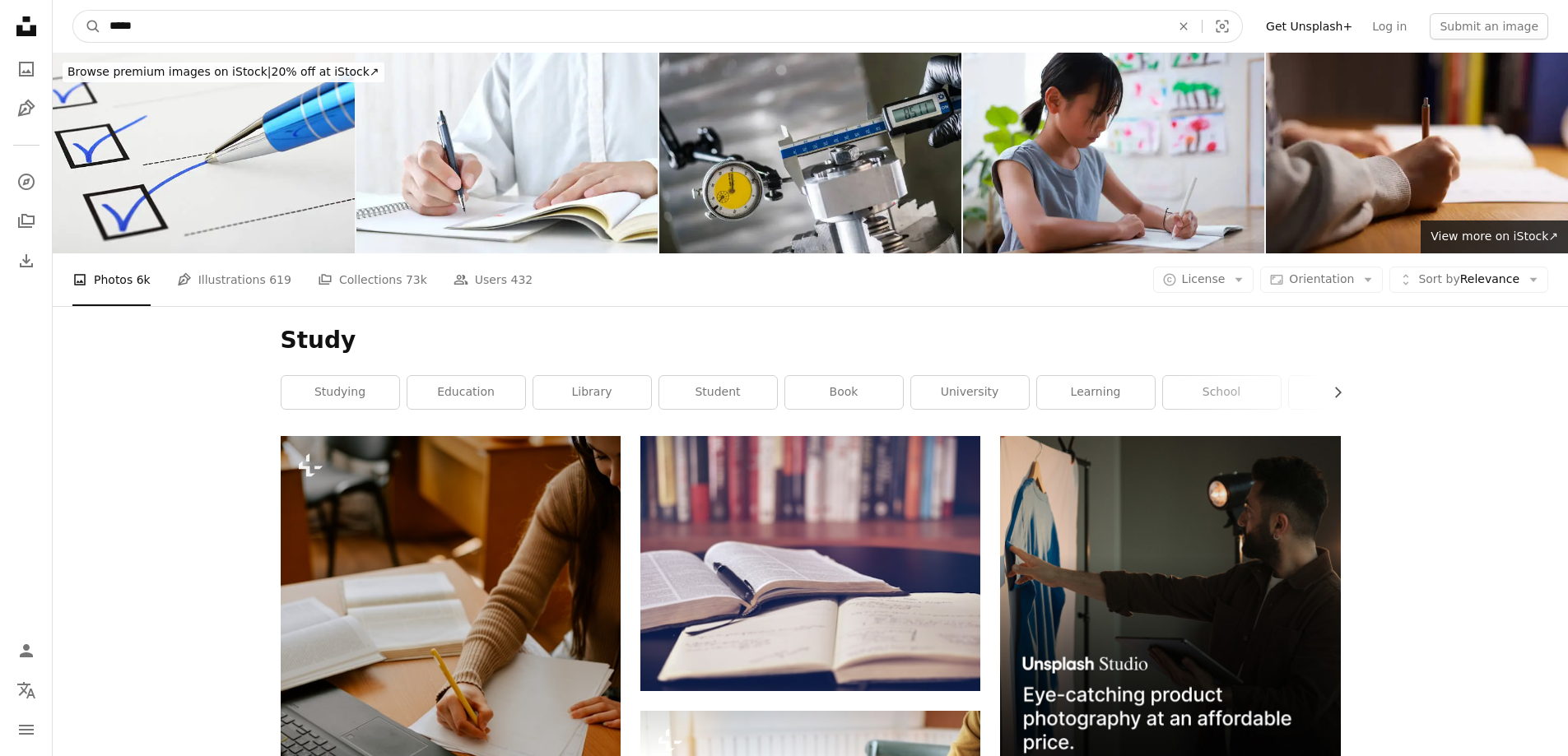
drag, startPoint x: 693, startPoint y: 27, endPoint x: 39, endPoint y: 43, distance: 654.2
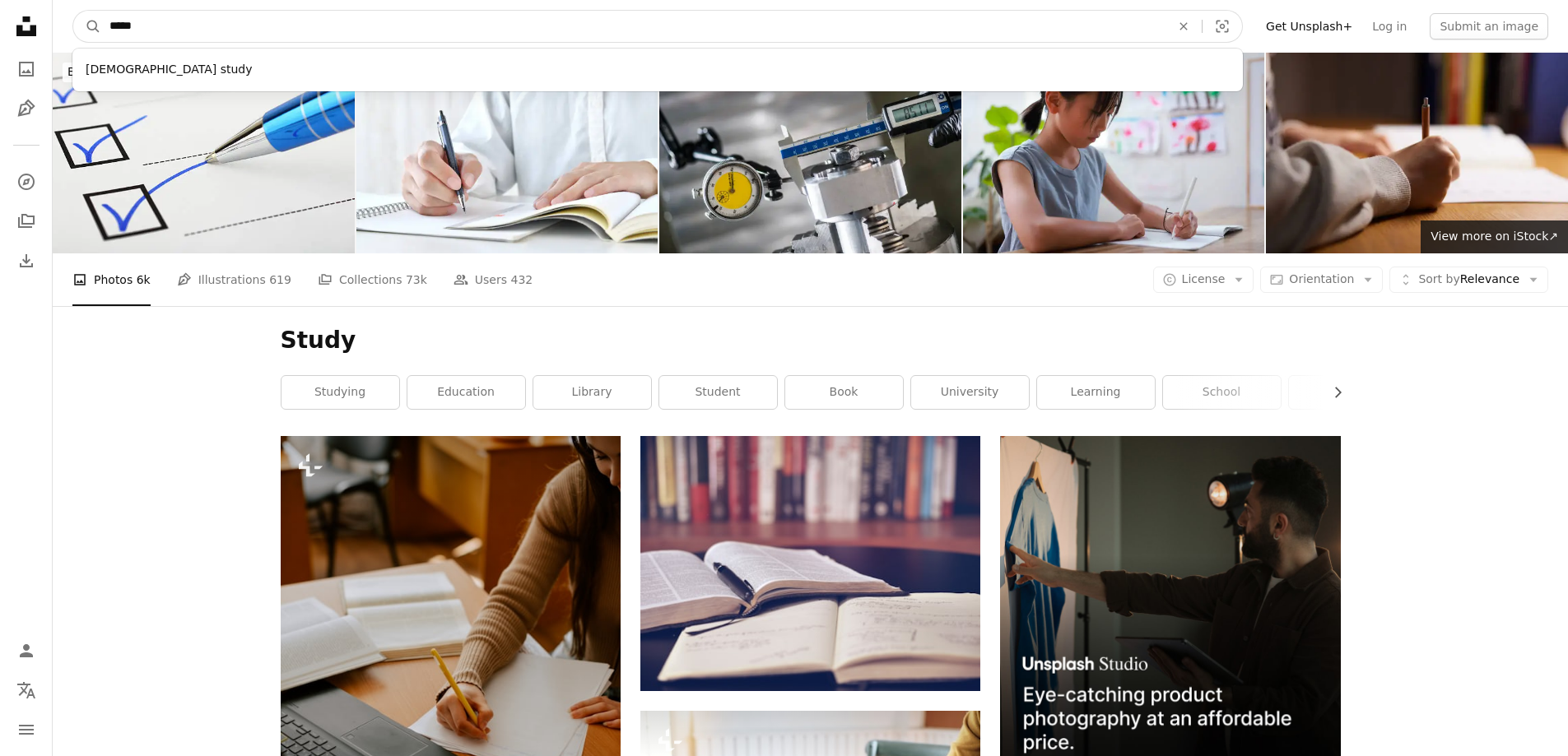
paste input "***"
type input "********"
click button "A magnifying glass" at bounding box center [87, 26] width 28 height 31
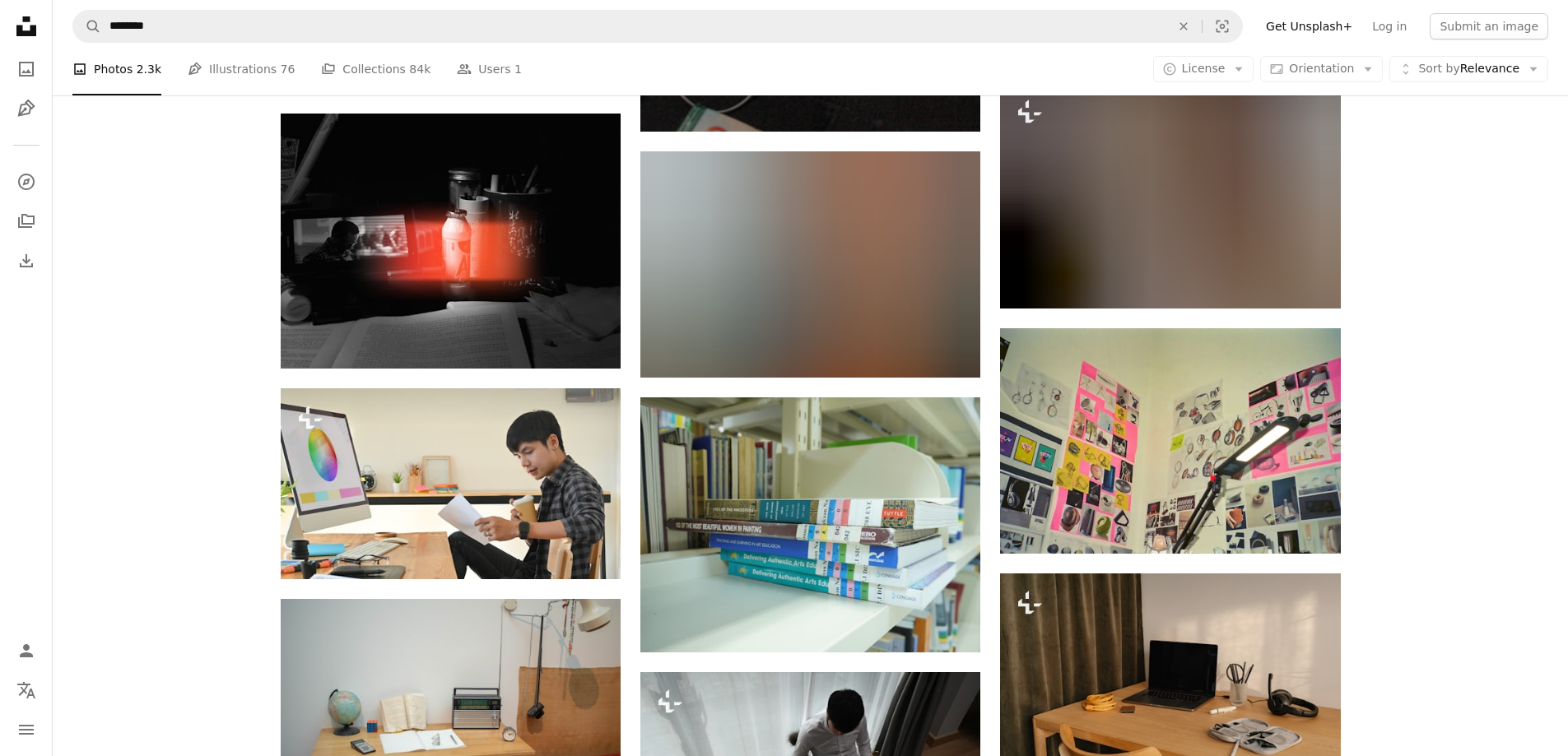
scroll to position [1297, 0]
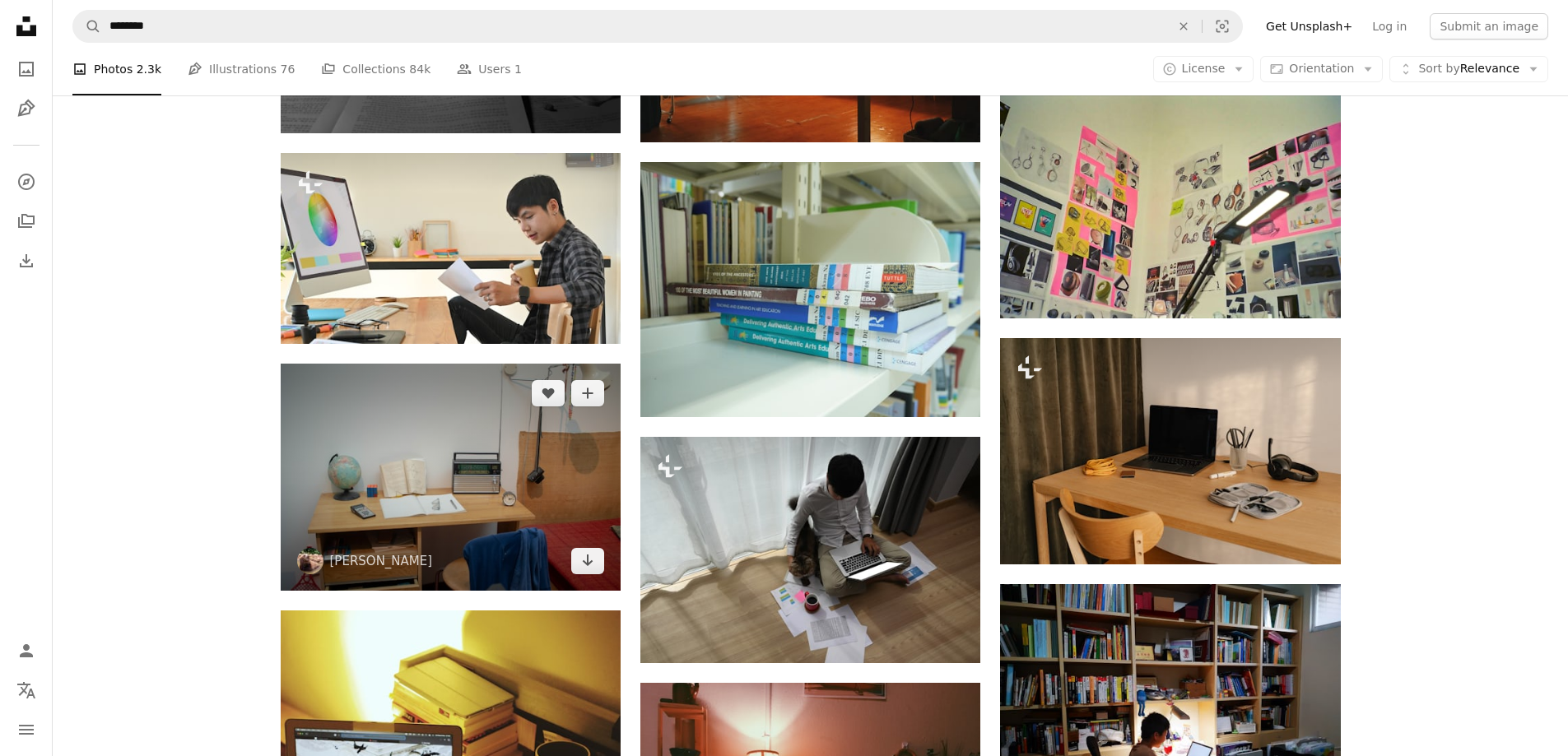
click at [535, 436] on img at bounding box center [450, 477] width 340 height 226
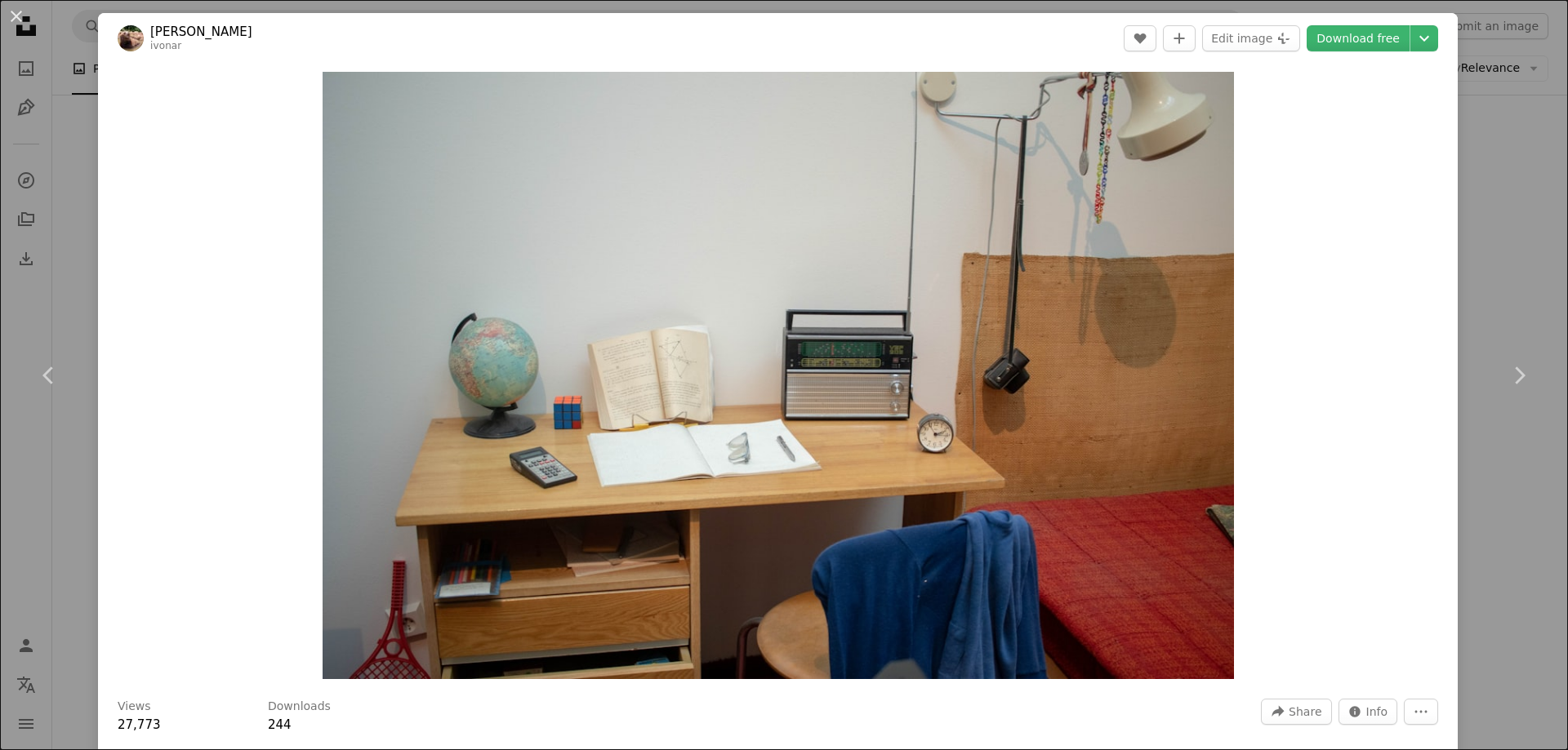
click at [72, 499] on div "An X shape Chevron left Chevron right [PERSON_NAME] ivonar A heart A plus sign …" at bounding box center [784, 375] width 1568 height 750
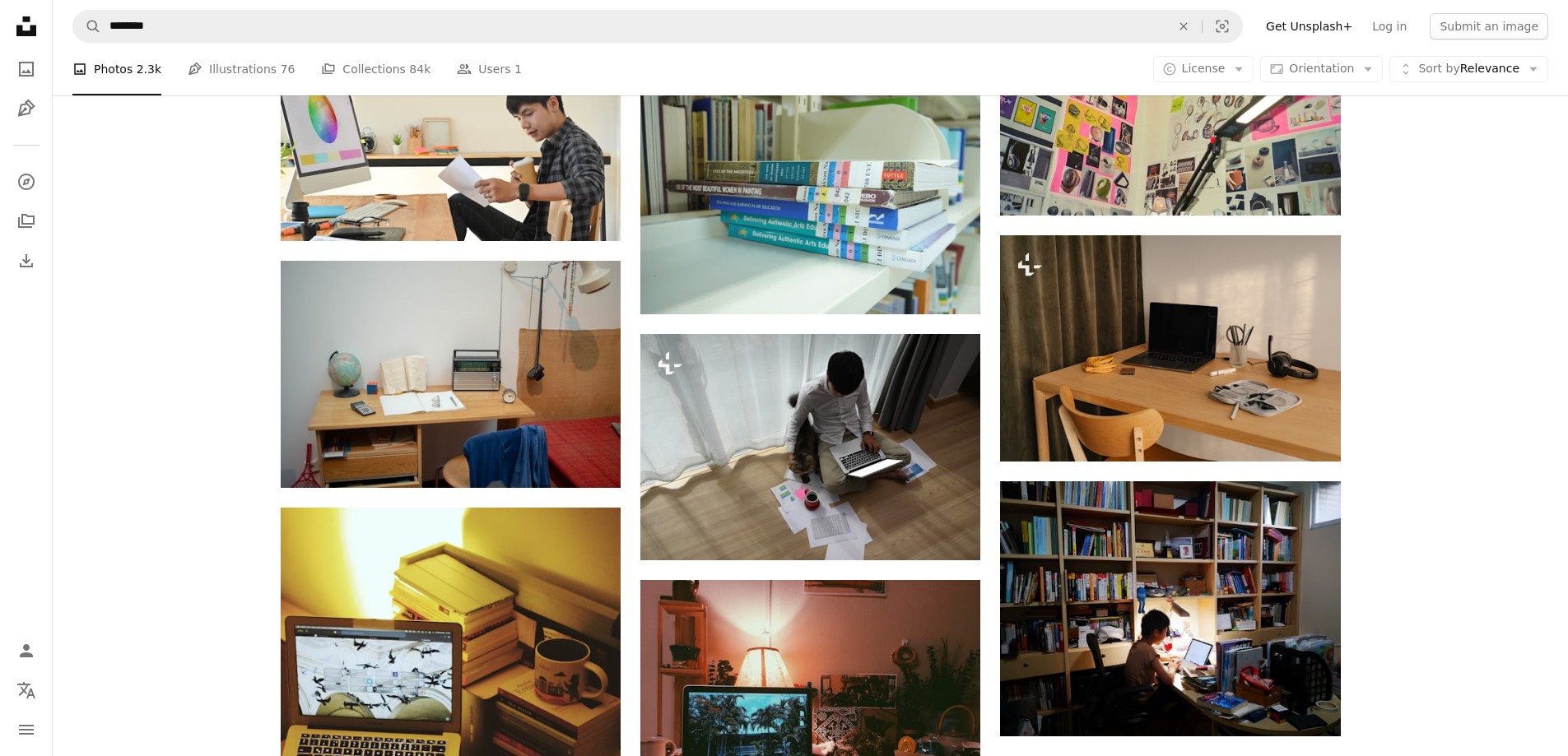
scroll to position [1343, 0]
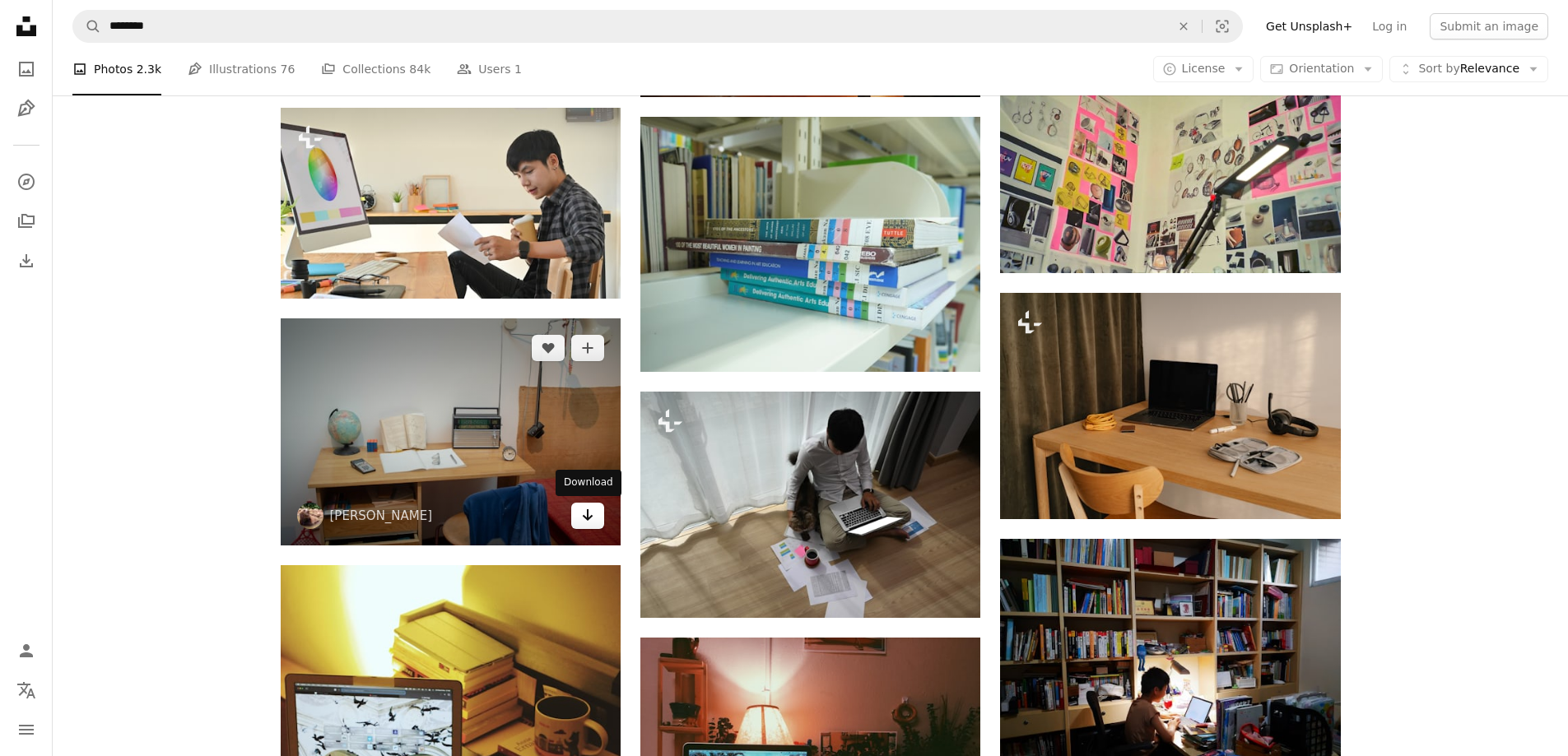
click at [588, 520] on icon "Download" at bounding box center [588, 515] width 11 height 12
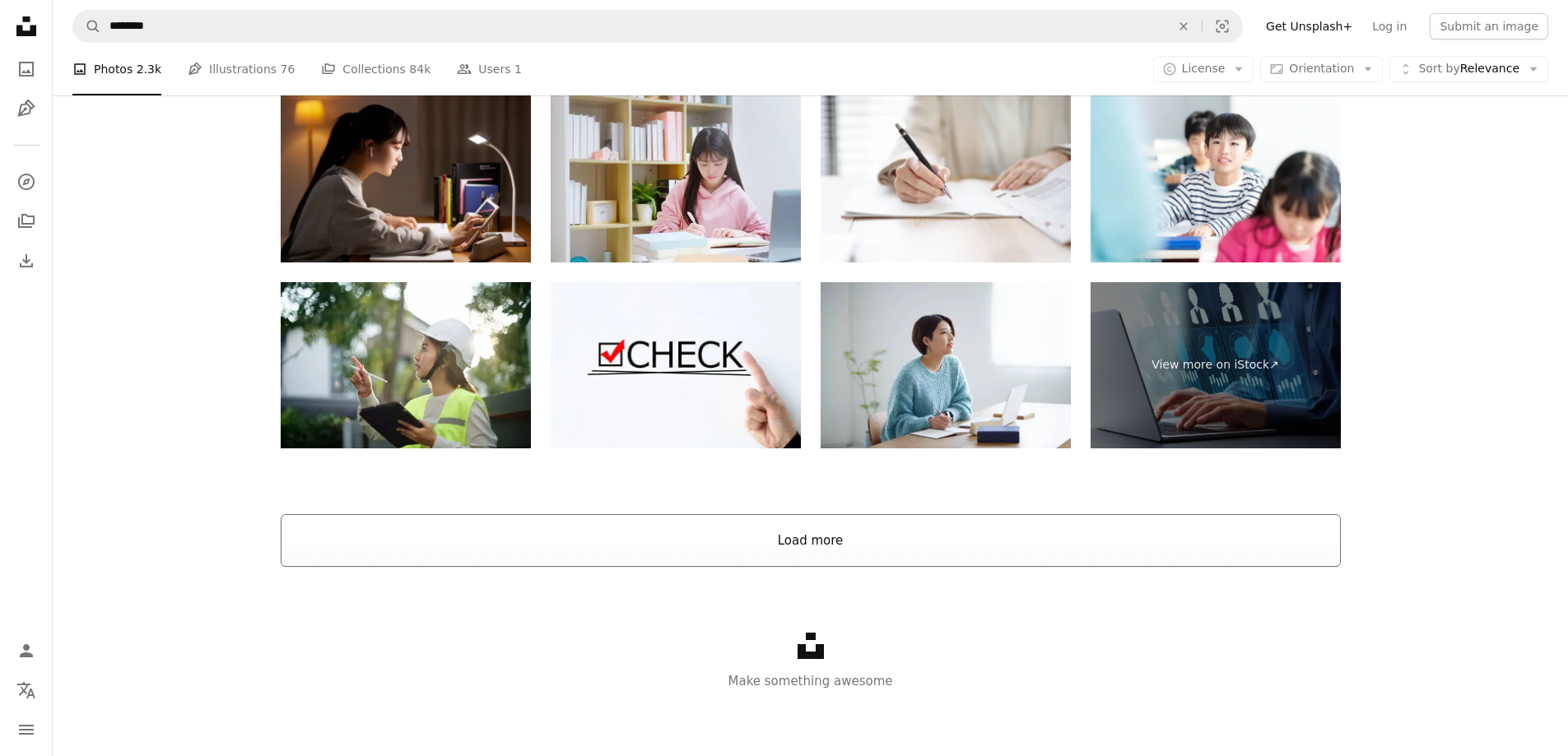
click at [807, 534] on button "Load more" at bounding box center [811, 541] width 1060 height 53
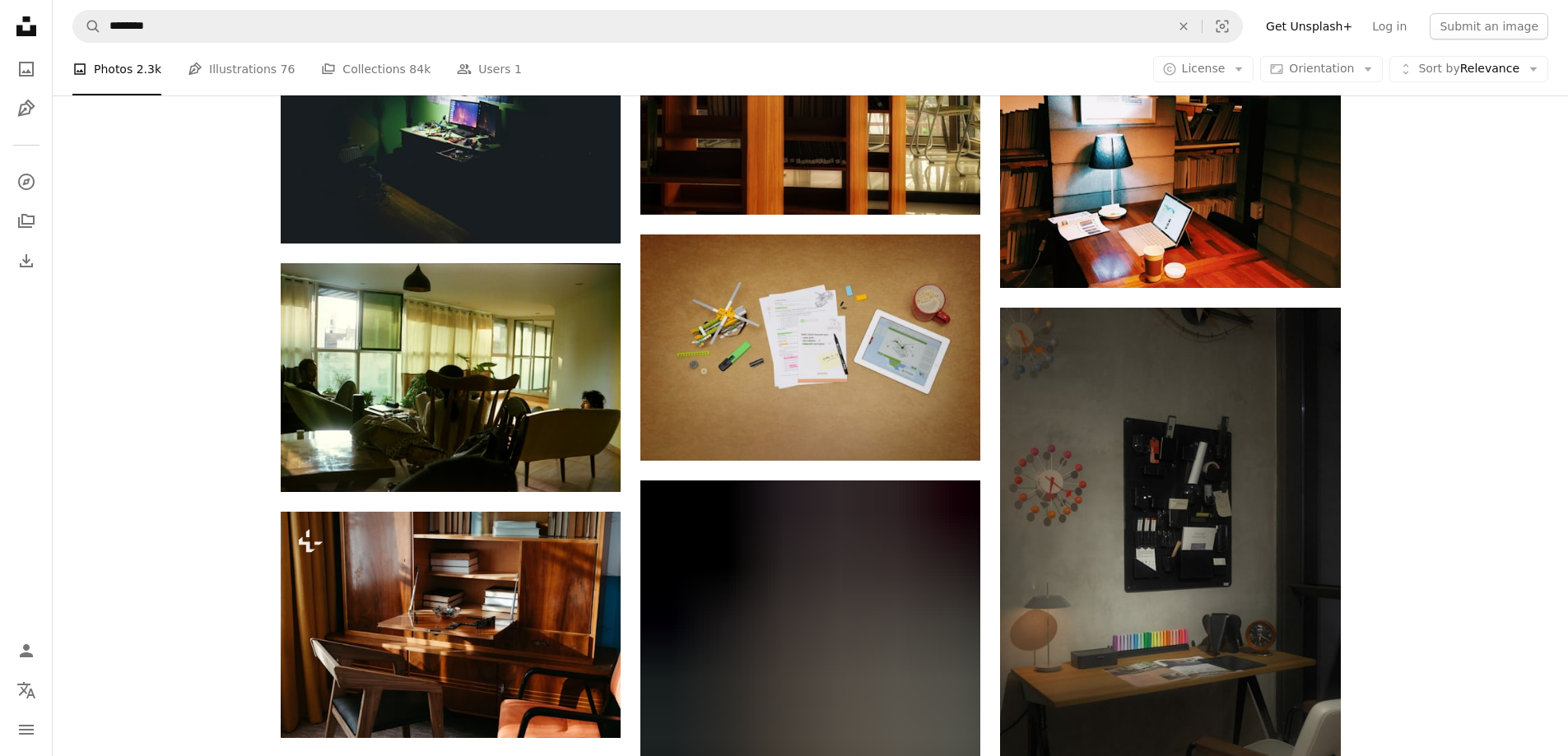
scroll to position [13305, 0]
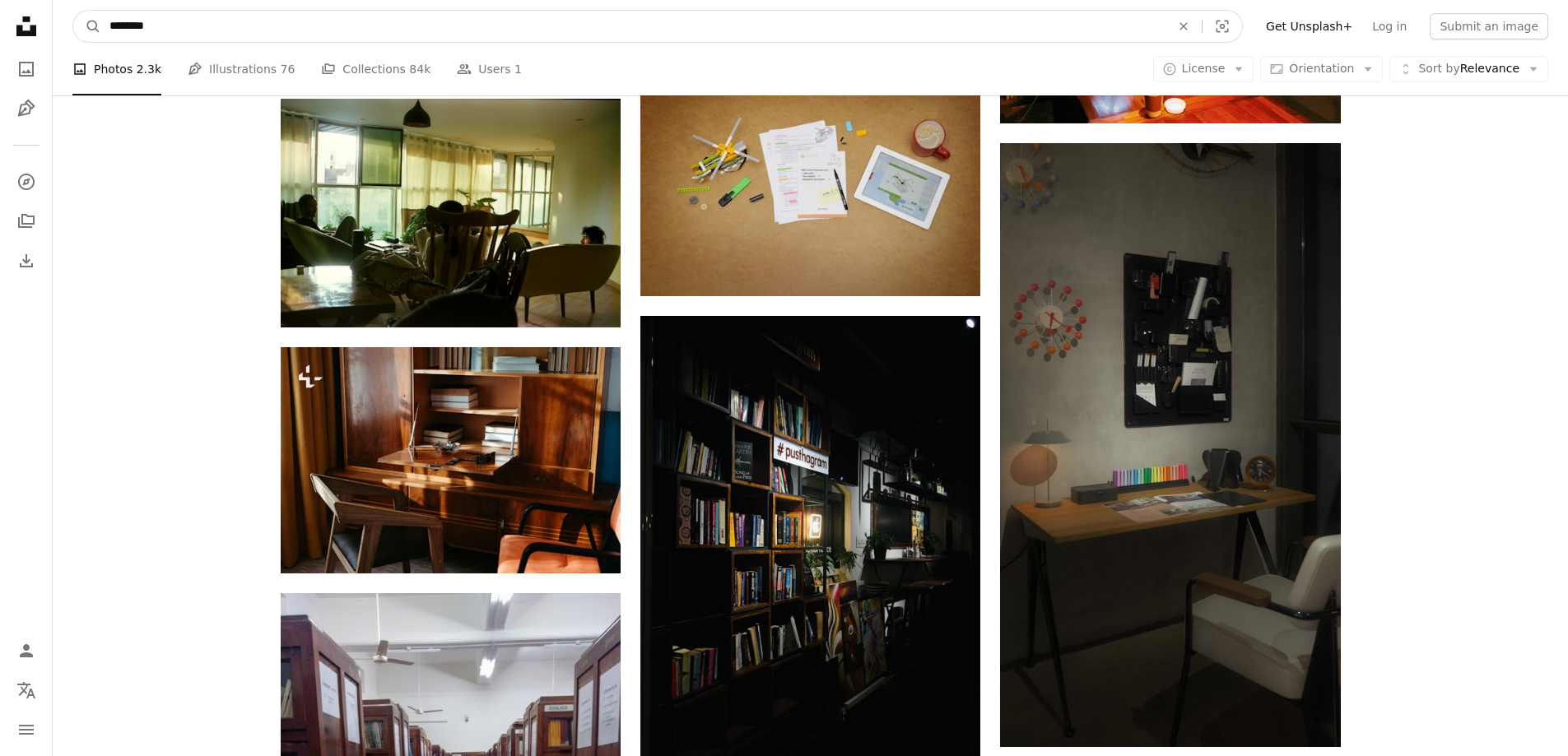
drag, startPoint x: 189, startPoint y: 37, endPoint x: 42, endPoint y: 39, distance: 147.0
type input "****"
click button "A magnifying glass" at bounding box center [87, 26] width 28 height 31
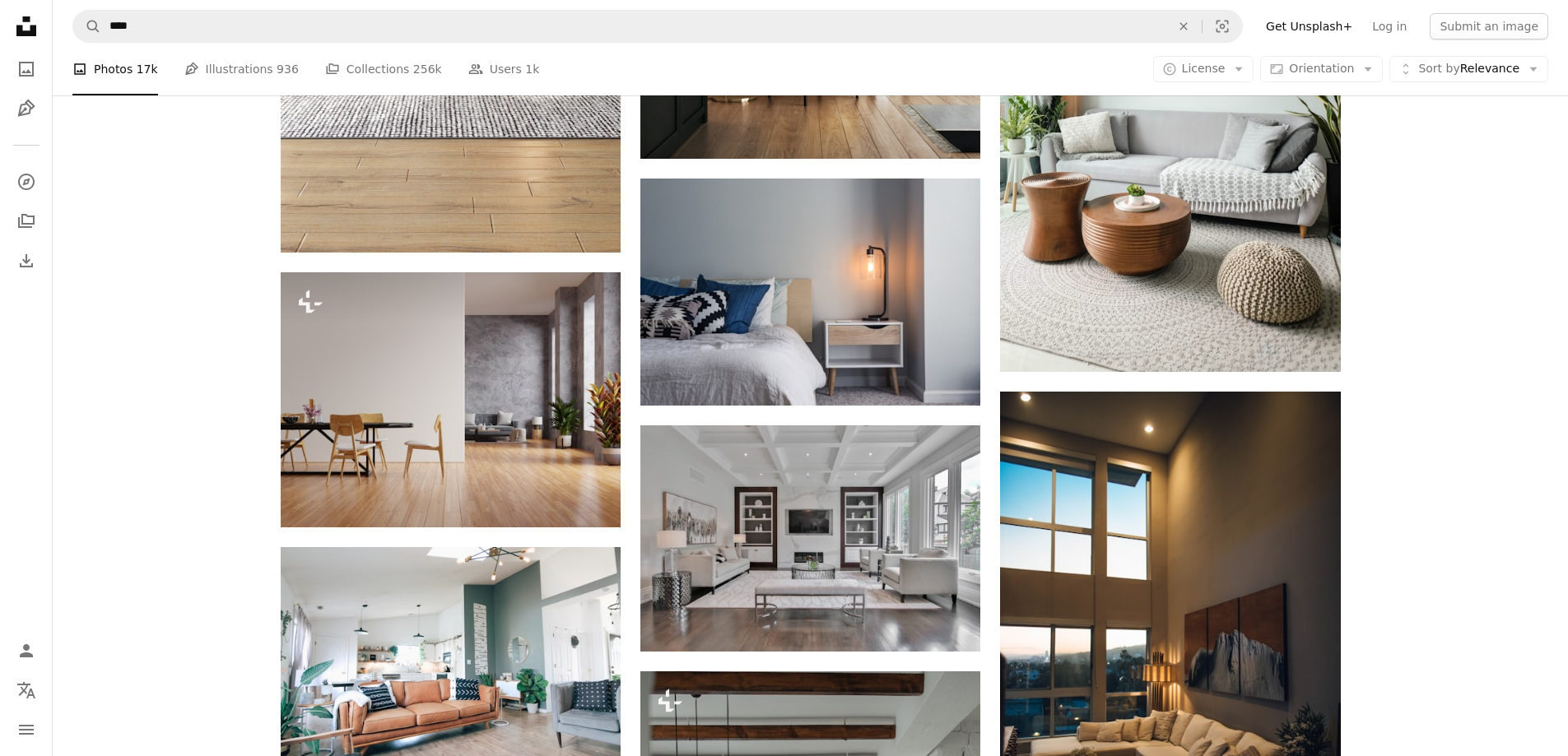
scroll to position [502, 0]
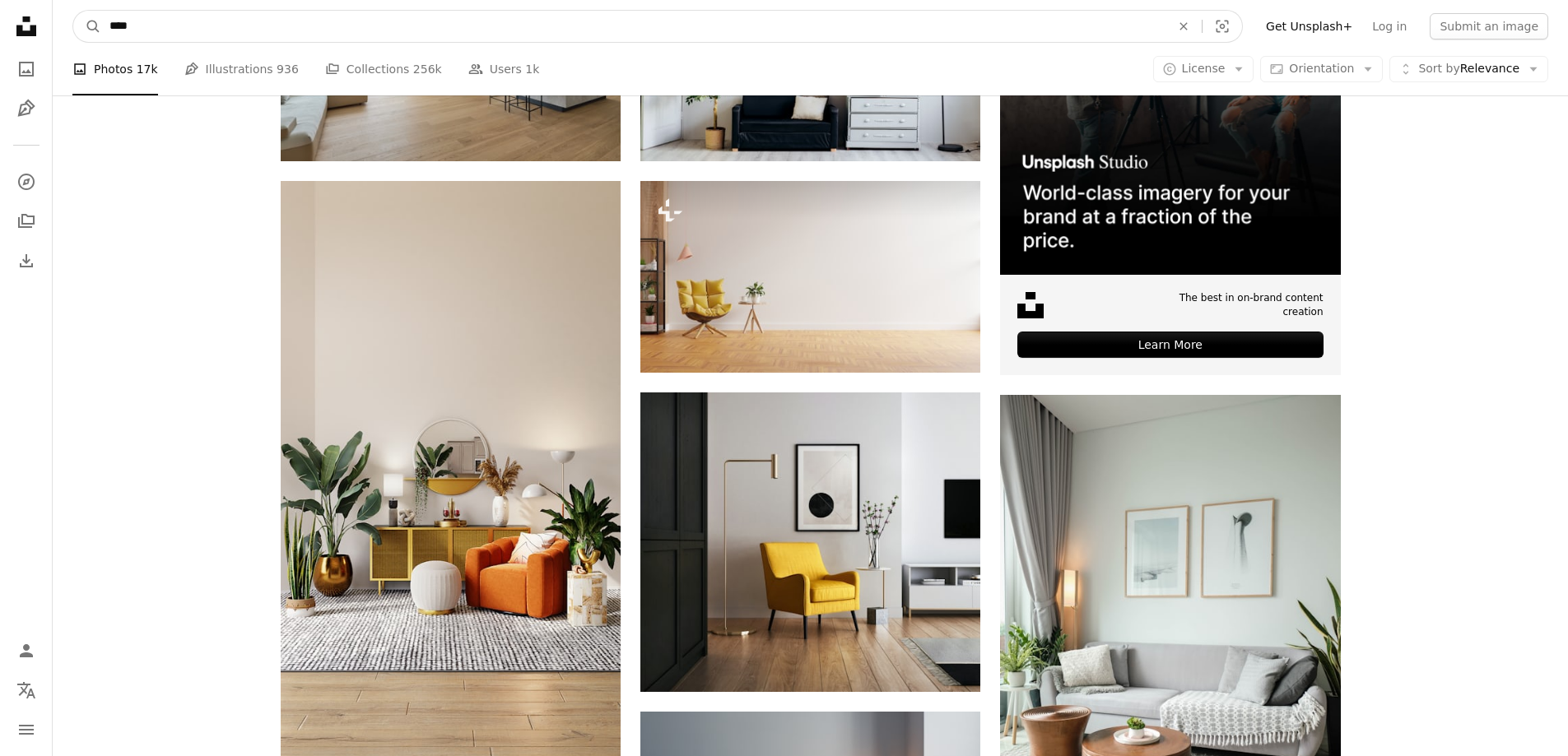
click at [225, 33] on input "****" at bounding box center [633, 26] width 1065 height 31
type input "*********"
click button "A magnifying glass" at bounding box center [87, 26] width 28 height 31
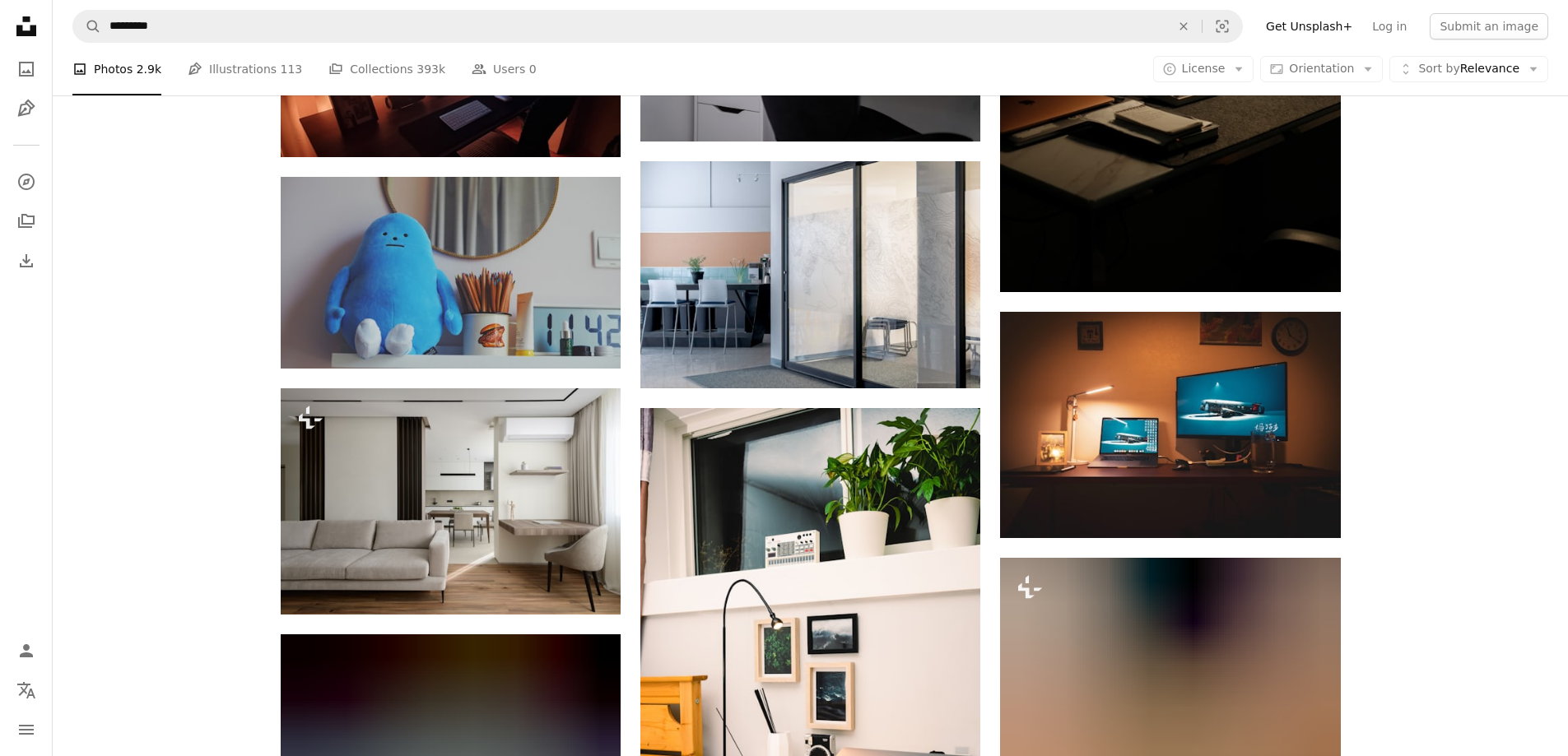
scroll to position [1385, 0]
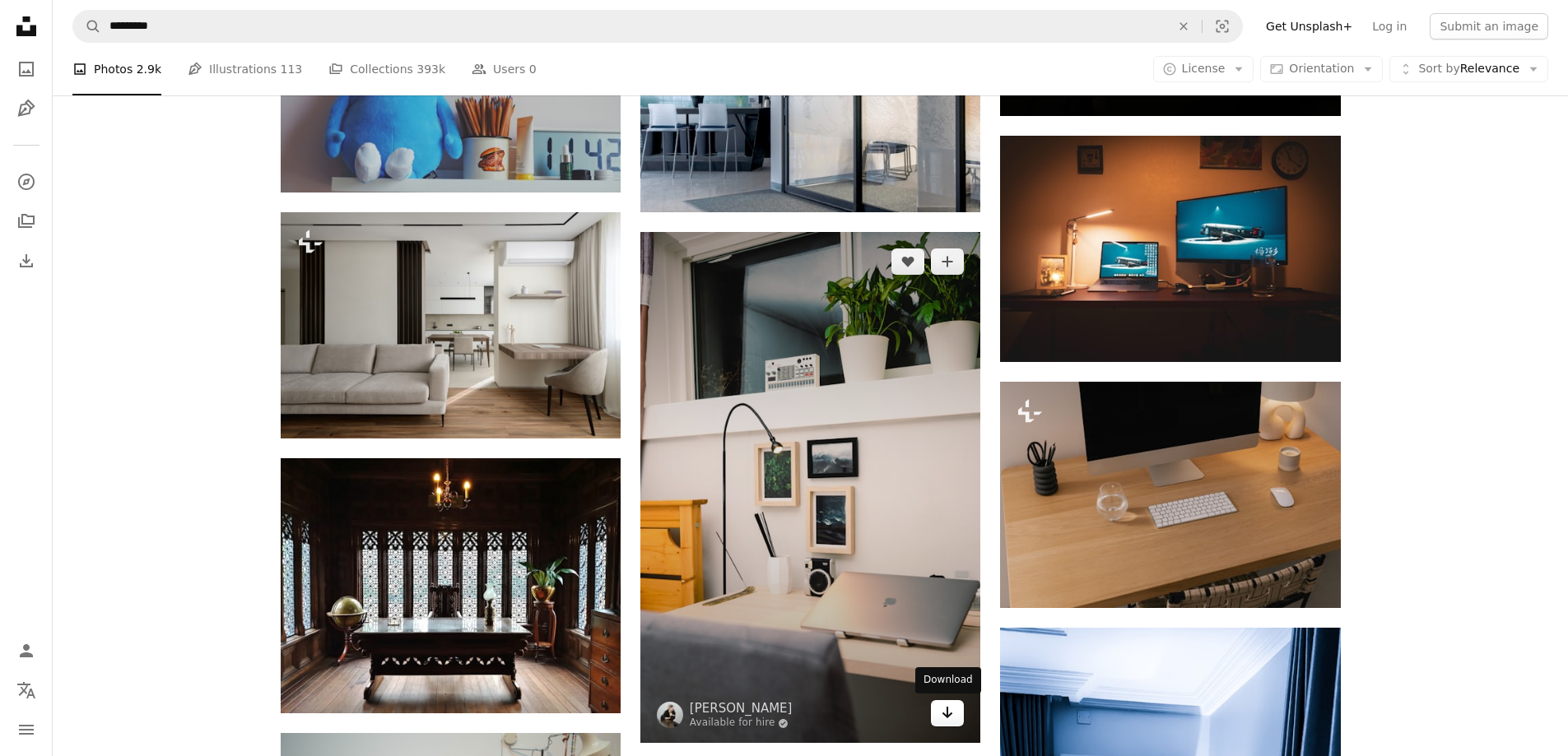
click at [945, 715] on icon "Arrow pointing down" at bounding box center [947, 713] width 13 height 20
